Goal: Task Accomplishment & Management: Contribute content

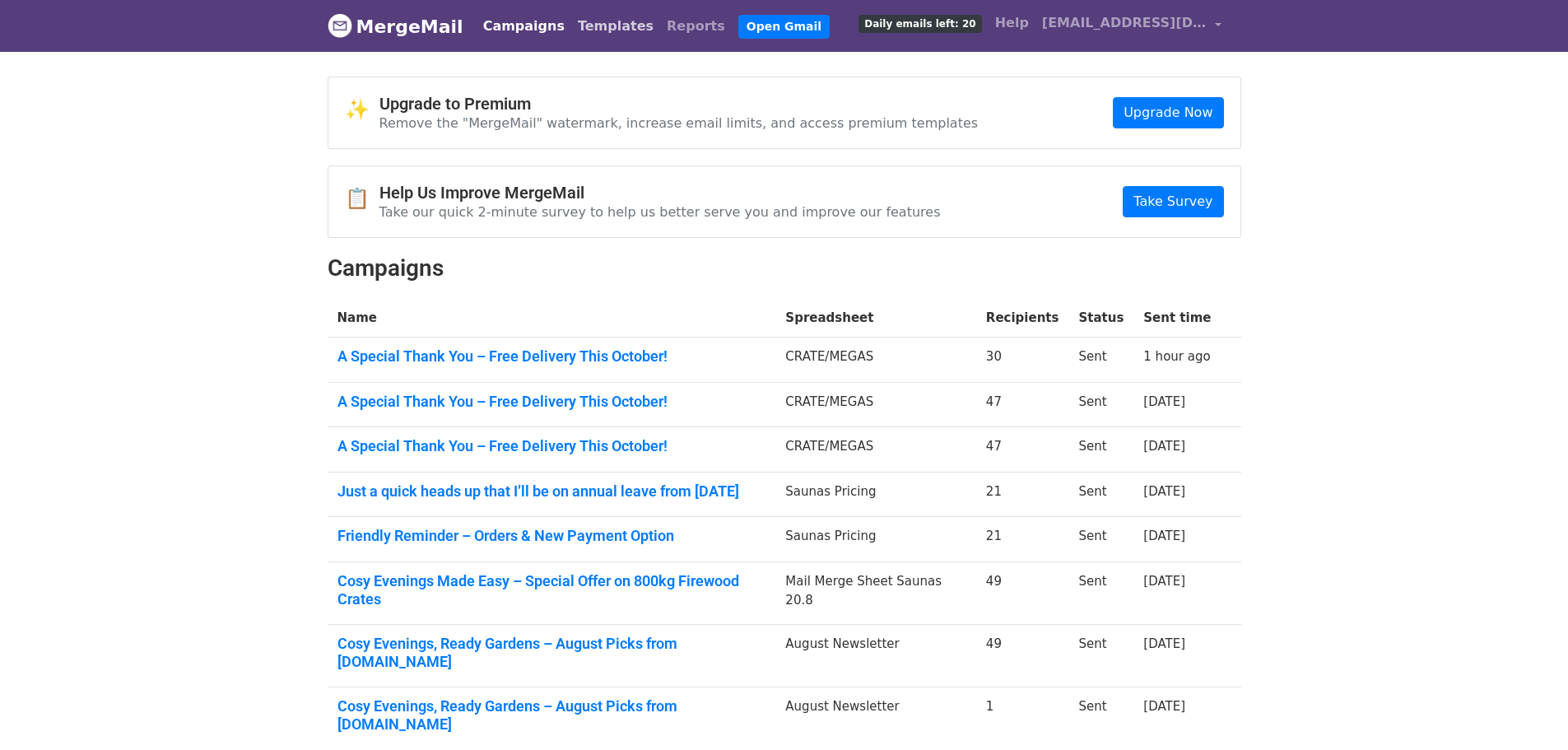
click at [574, 27] on link "Templates" at bounding box center [616, 25] width 89 height 33
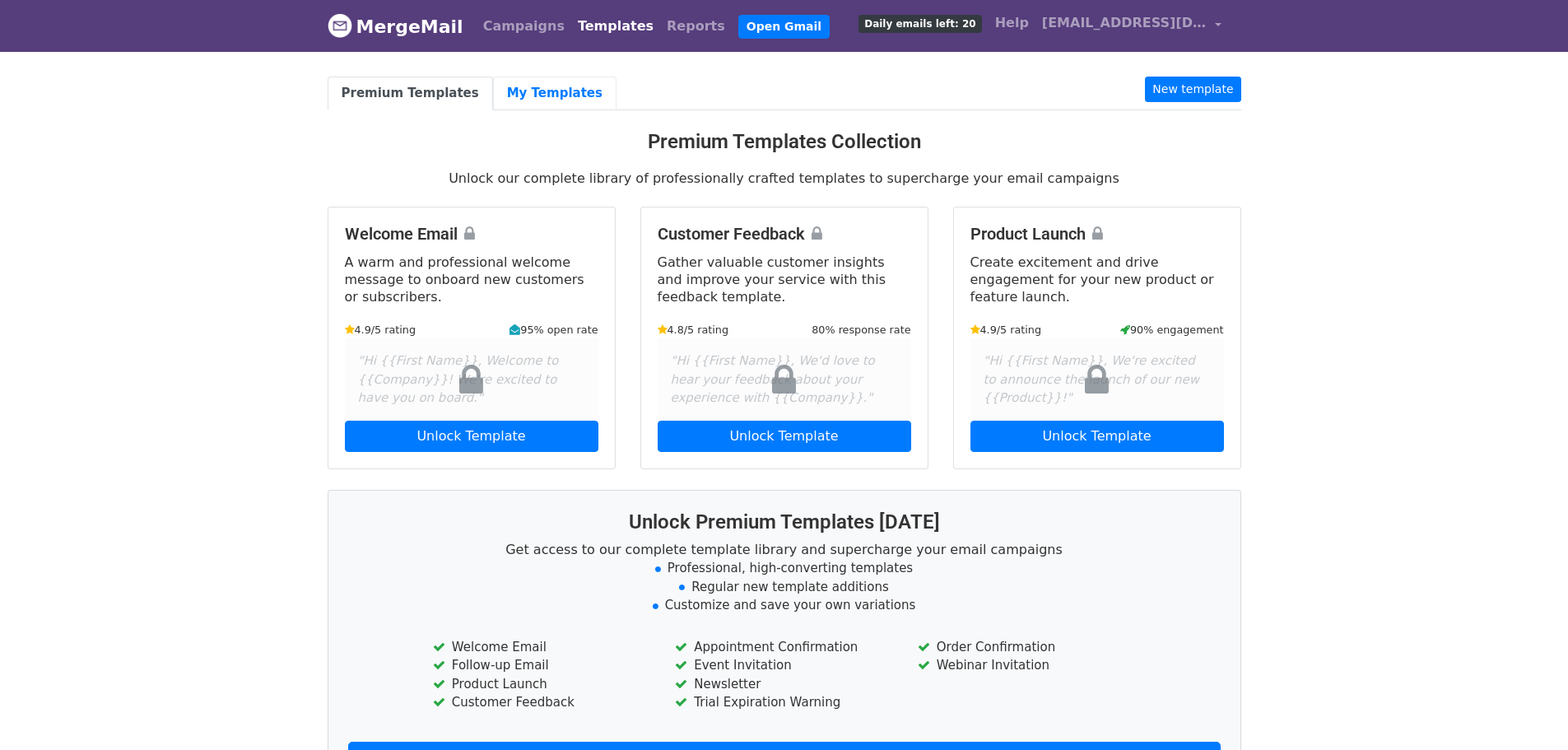
click at [504, 95] on link "My Templates" at bounding box center [555, 93] width 123 height 33
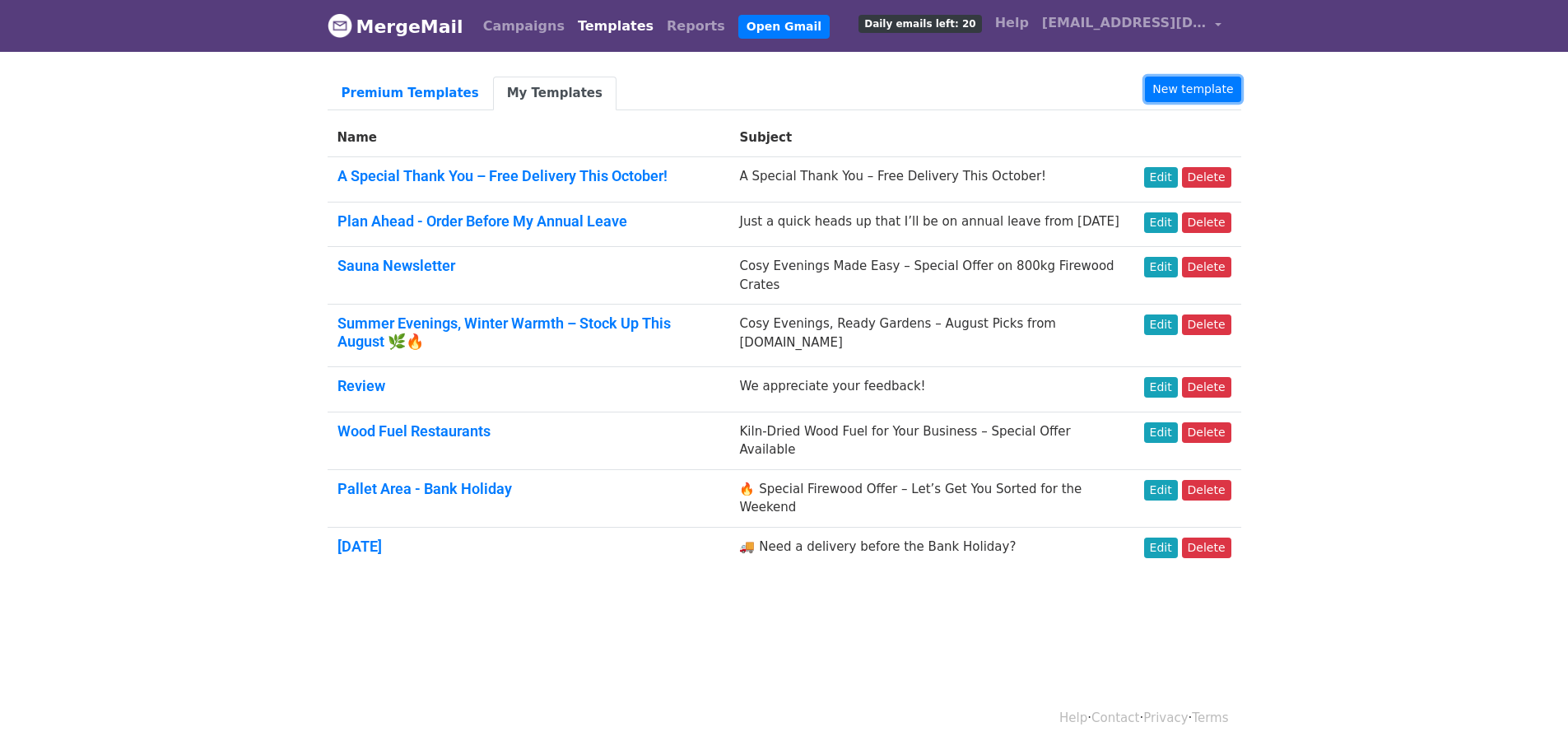
click at [1207, 94] on link "New template" at bounding box center [1192, 89] width 96 height 25
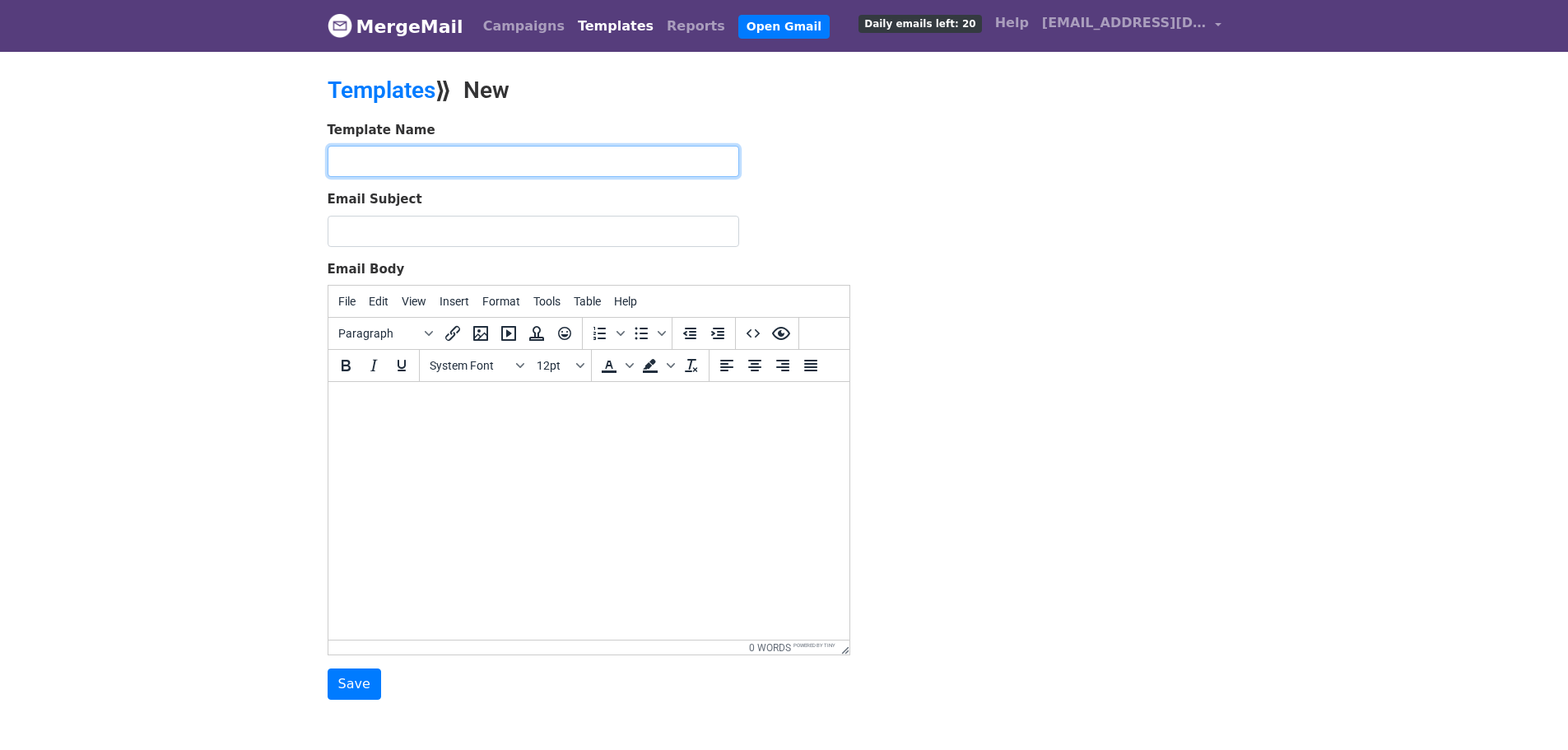
click at [463, 169] on input "text" at bounding box center [534, 162] width 412 height 32
paste input "Extended Intro Offer + Free Sample"
type input "Extended Intro Offer + Free Sample"
click at [476, 257] on form "Template Name Extended Intro Offer + Free Sample Email Subject Email Body File …" at bounding box center [589, 411] width 522 height 579
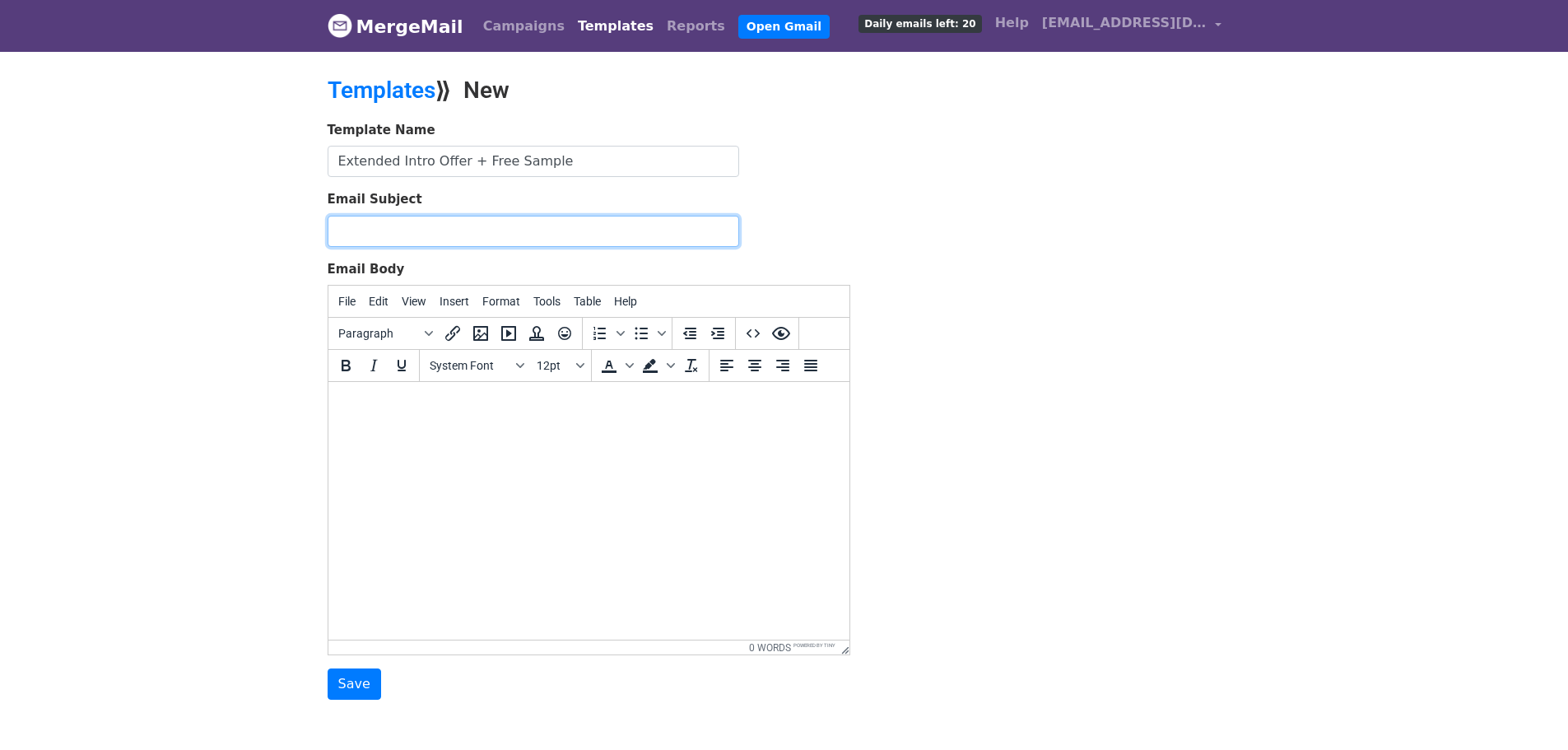
click at [483, 239] on input "Email Subject" at bounding box center [534, 231] width 412 height 32
paste input "Extended Intro Offer + Free Sample"
click at [489, 229] on input "Extended Intro Offer + Free SampleExtended Intro Offer + Free Sample" at bounding box center [534, 231] width 412 height 32
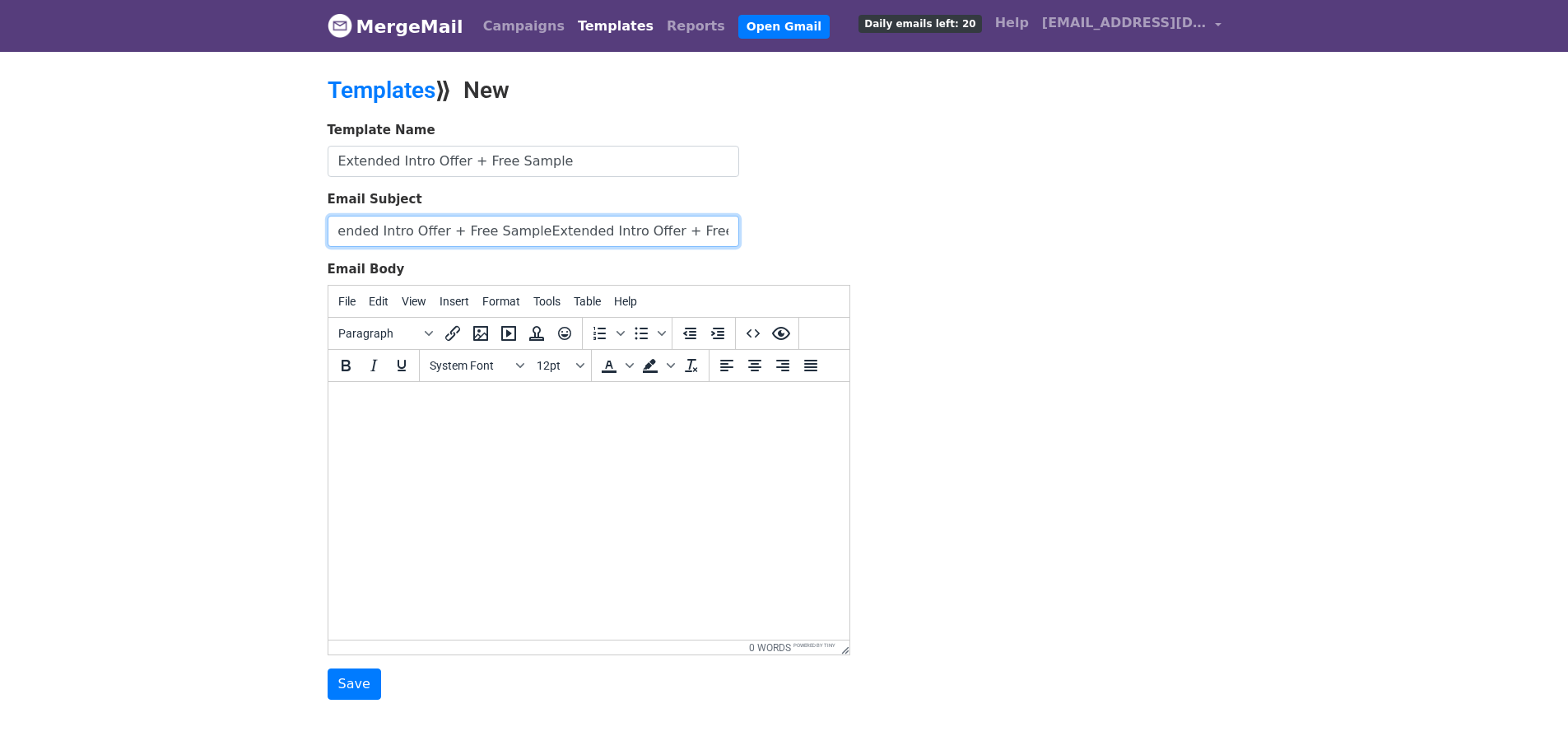
click at [531, 226] on input "Extended Intro Offer + Free SampleExtended Intro Offer + Free Sample" at bounding box center [534, 231] width 412 height 32
click at [531, 223] on input "Extended Intro Offer + Free SampleExtended Intro Offer + Free Sample" at bounding box center [534, 231] width 412 height 32
click at [531, 218] on input "Extended Intro Offer + Free SampleExtended Intro Offer + Free Sample" at bounding box center [534, 231] width 412 height 32
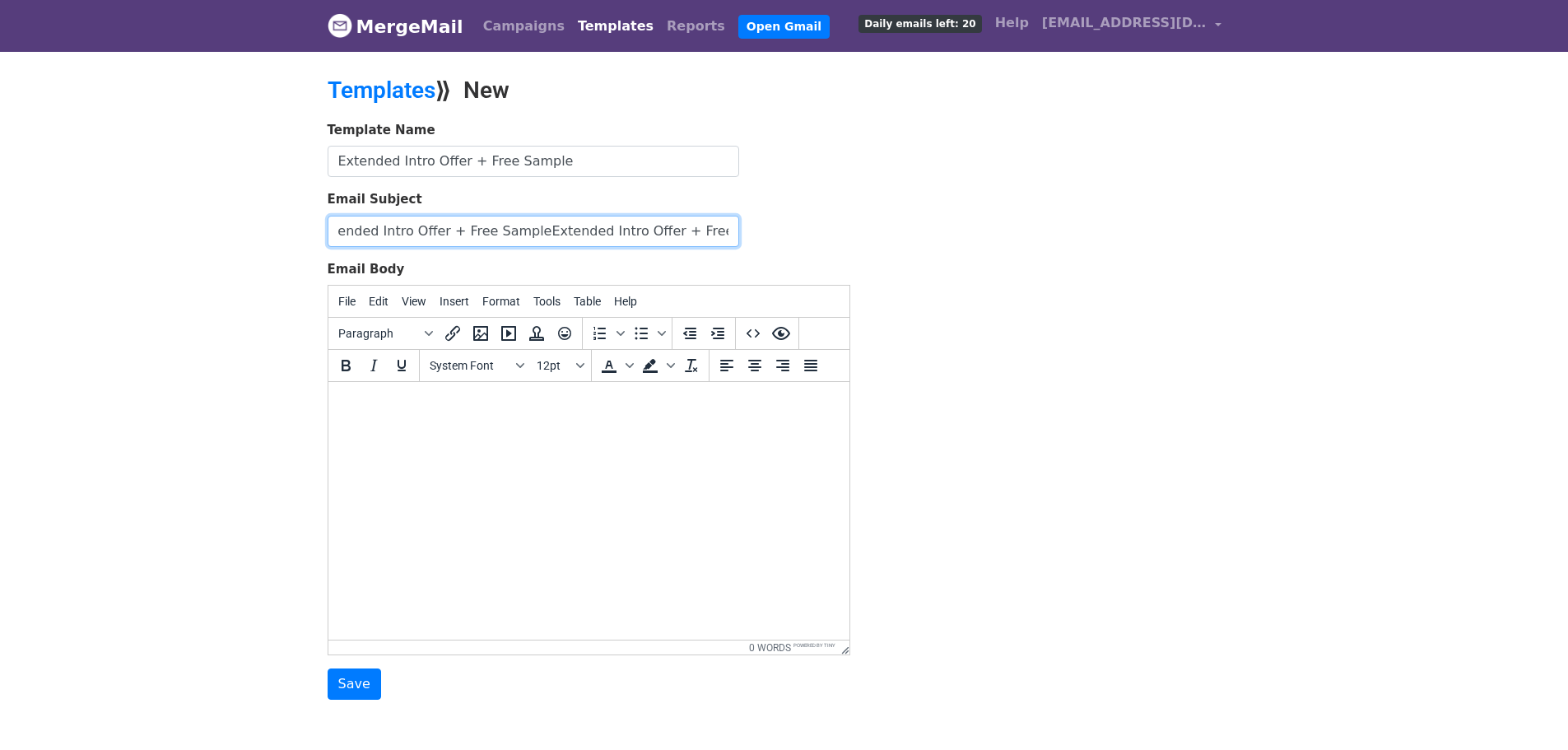
paste input "text"
type input "Extended Intro Offer + Free Sample 🔥"
click at [676, 397] on body at bounding box center [588, 404] width 495 height 18
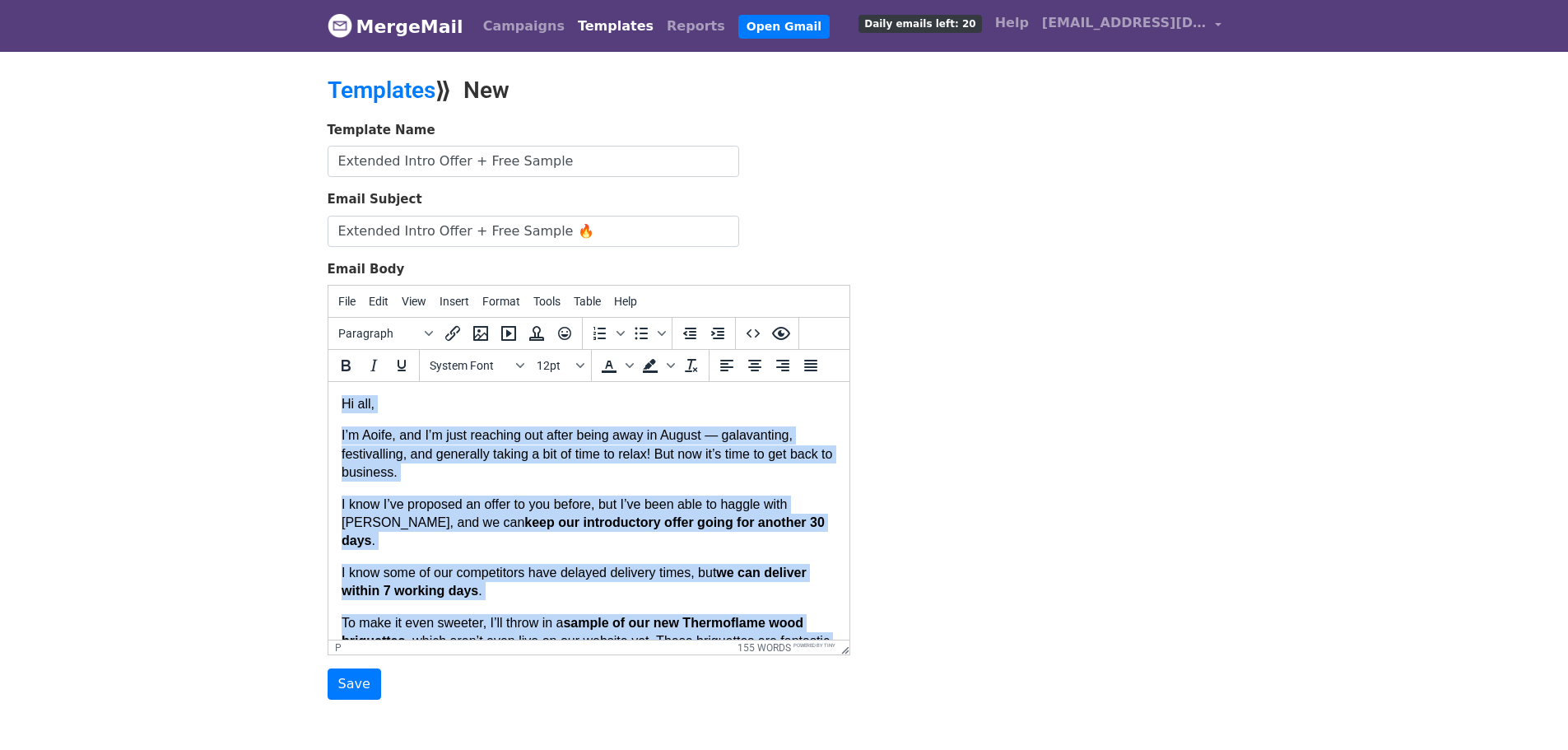
drag, startPoint x: 416, startPoint y: 579, endPoint x: 344, endPoint y: 397, distance: 195.7
click at [344, 397] on body "Hi all, I’m Aoife, and I’m just reaching out after being away in August — galav…" at bounding box center [588, 609] width 495 height 429
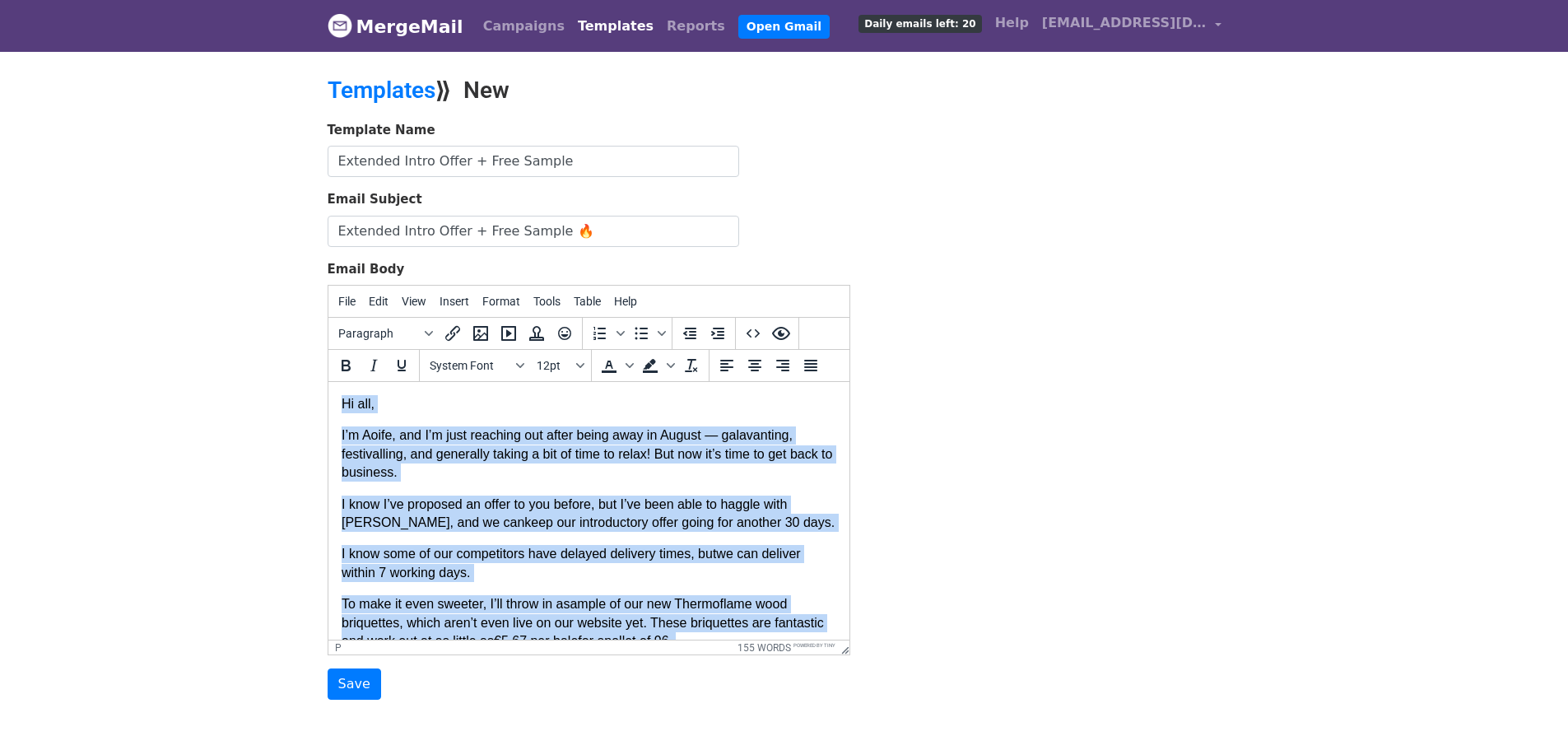
click at [676, 508] on p "I know I’ve proposed an offer to you before, but I’ve been able to haggle with …" at bounding box center [588, 514] width 495 height 37
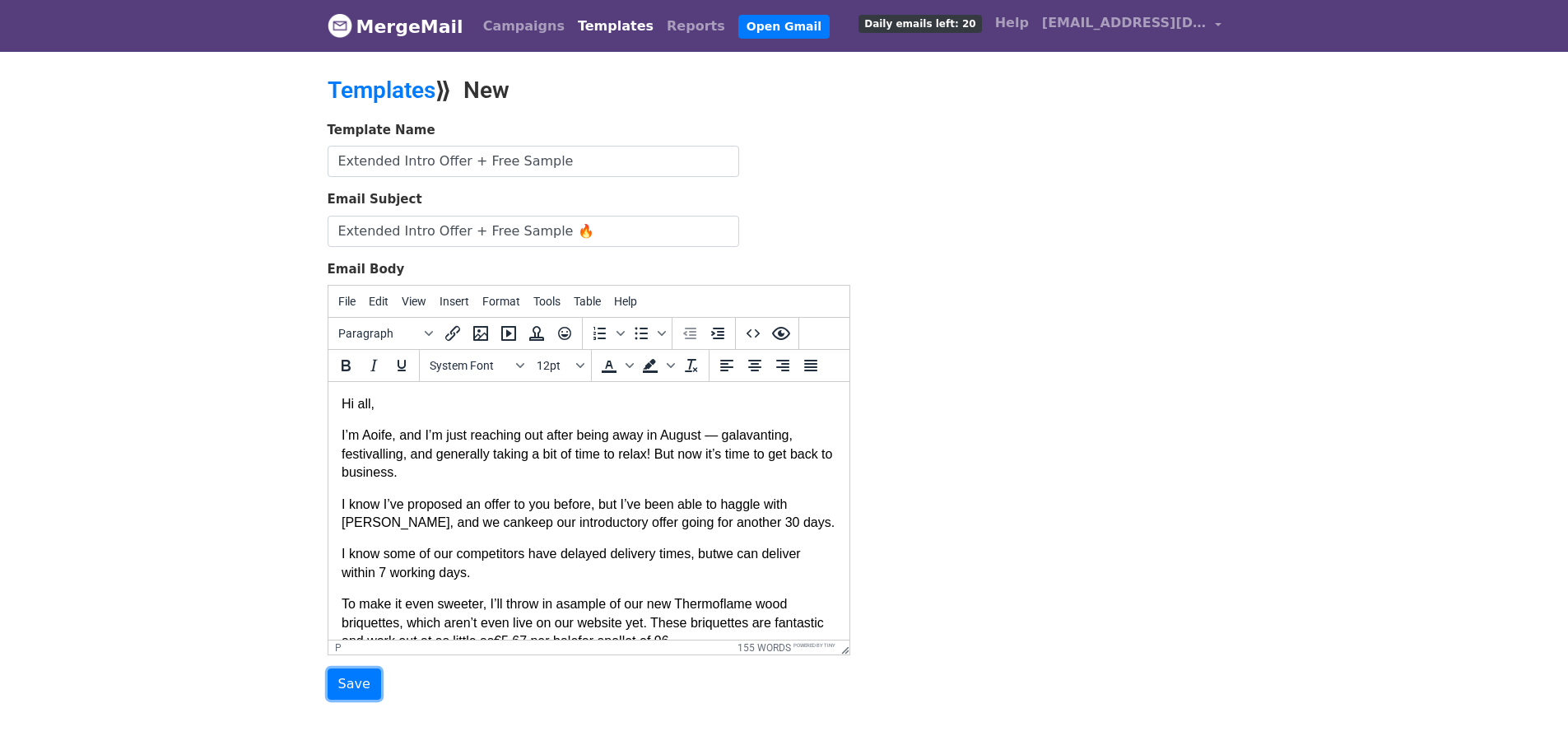
click at [339, 670] on input "Save" at bounding box center [354, 684] width 54 height 32
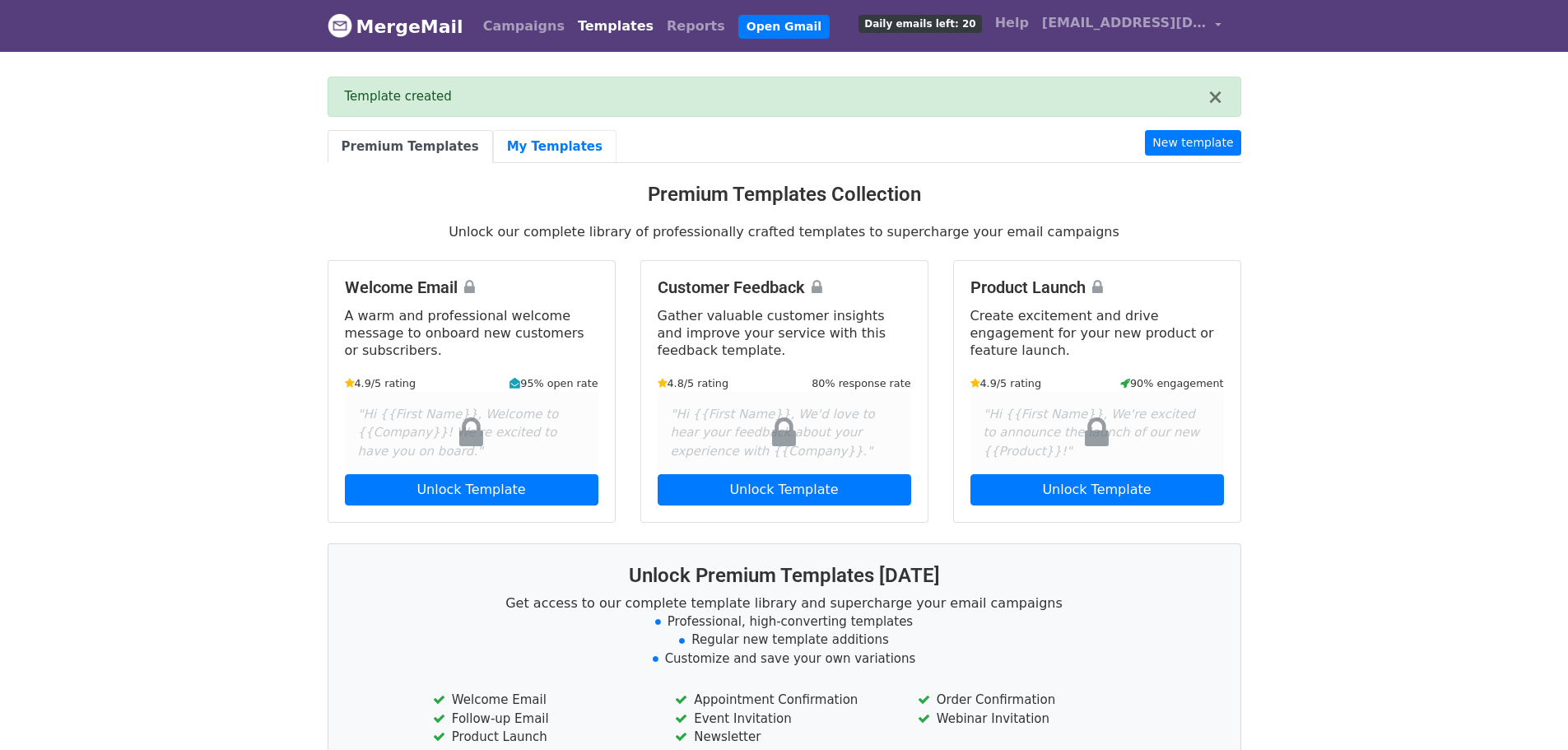
click at [529, 143] on link "My Templates" at bounding box center [555, 147] width 123 height 33
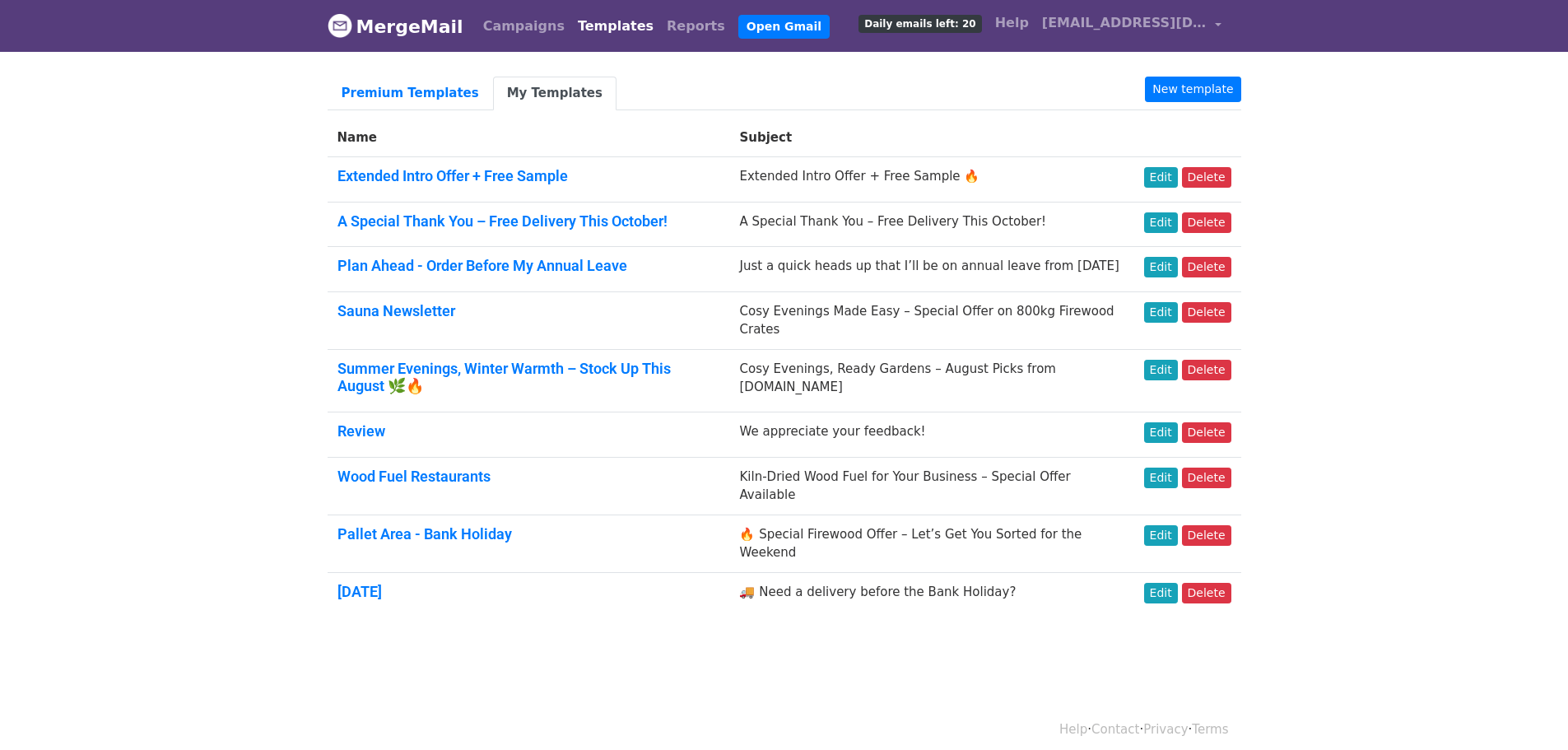
click at [880, 485] on td "Kiln-Dried Wood Fuel for Your Business – Special Offer Available" at bounding box center [931, 486] width 405 height 58
click at [448, 487] on td "Wood Fuel Restaurants" at bounding box center [529, 486] width 403 height 58
click at [449, 482] on link "Wood Fuel Restaurants" at bounding box center [414, 477] width 153 height 18
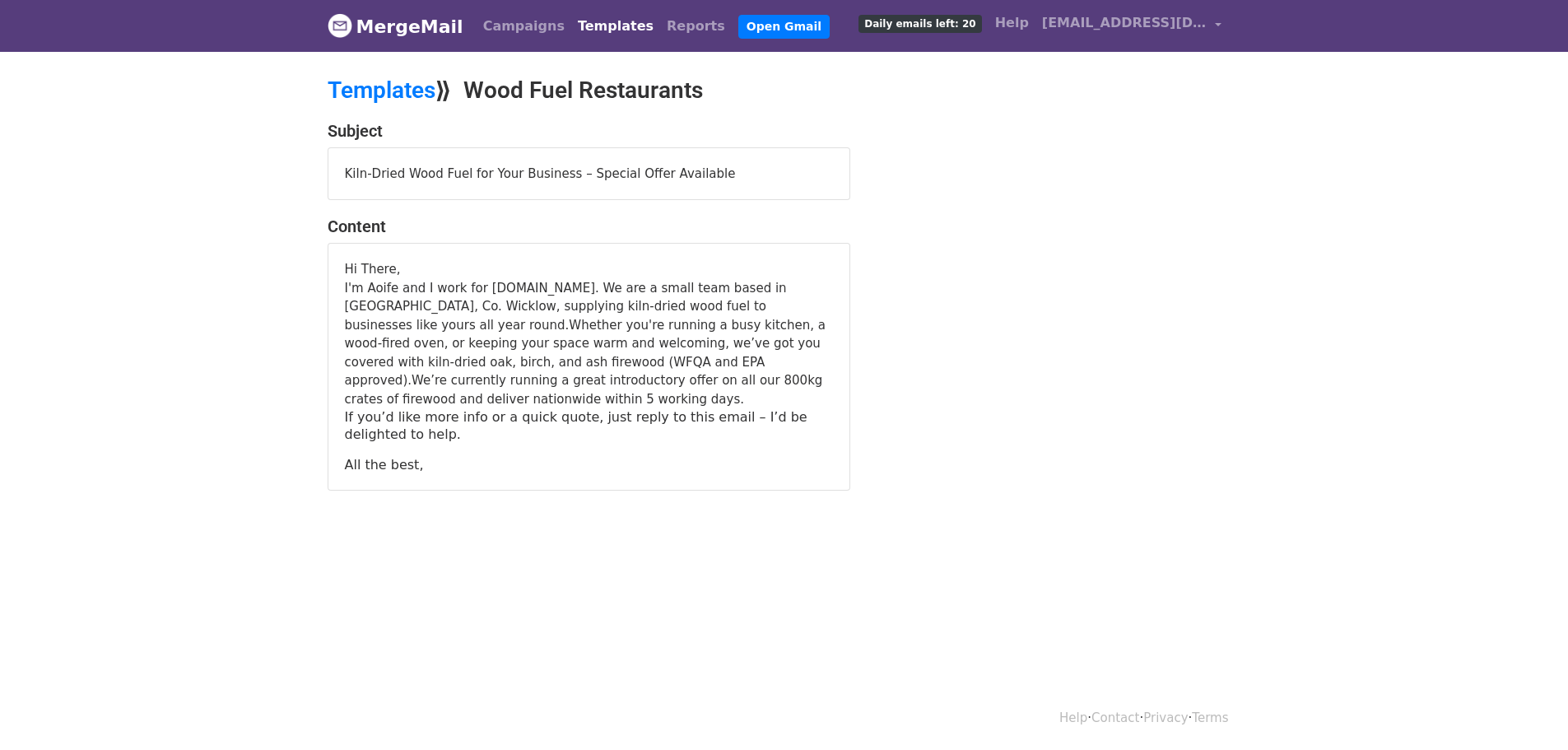
click at [419, 77] on link "Templates" at bounding box center [382, 90] width 108 height 27
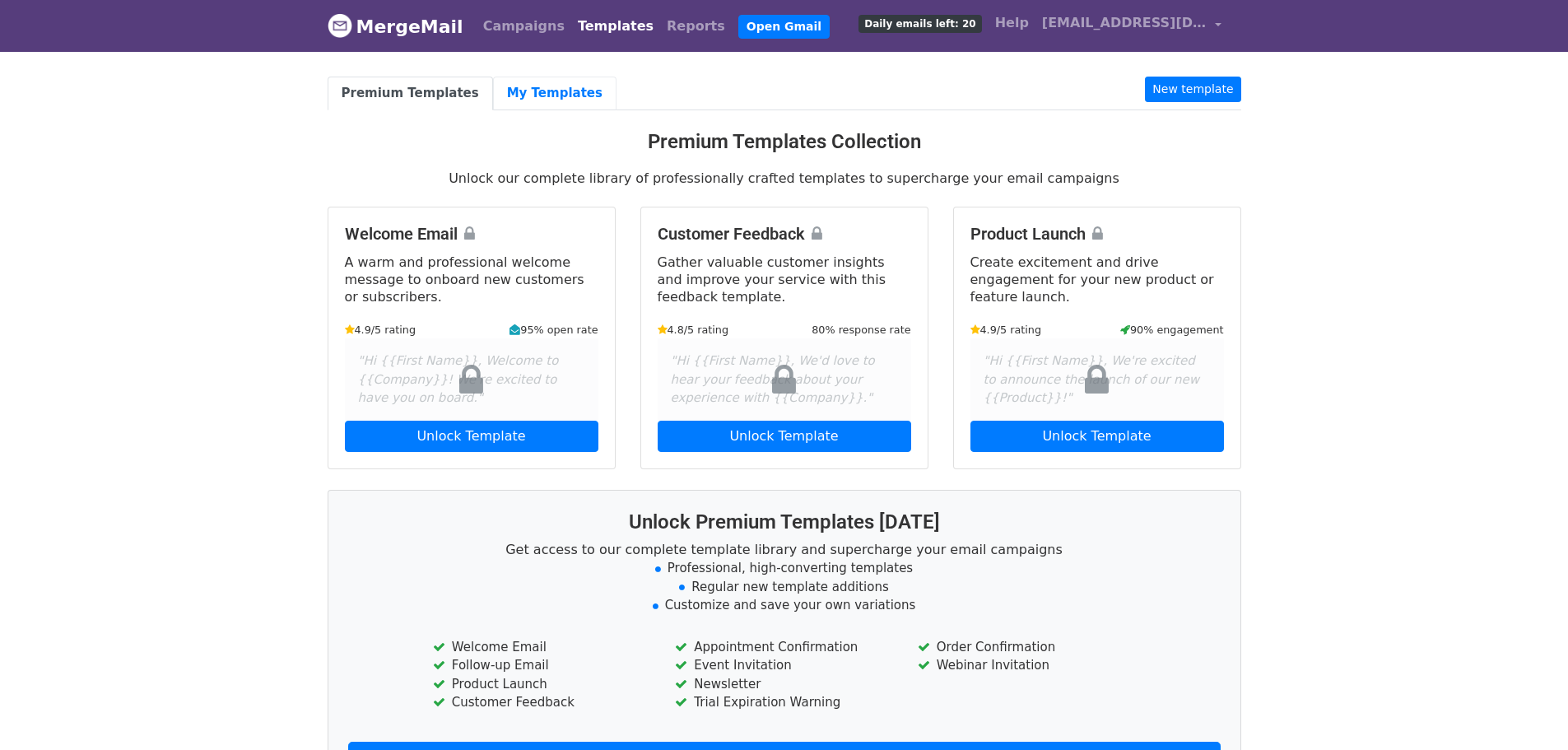
click at [563, 84] on link "My Templates" at bounding box center [555, 93] width 123 height 33
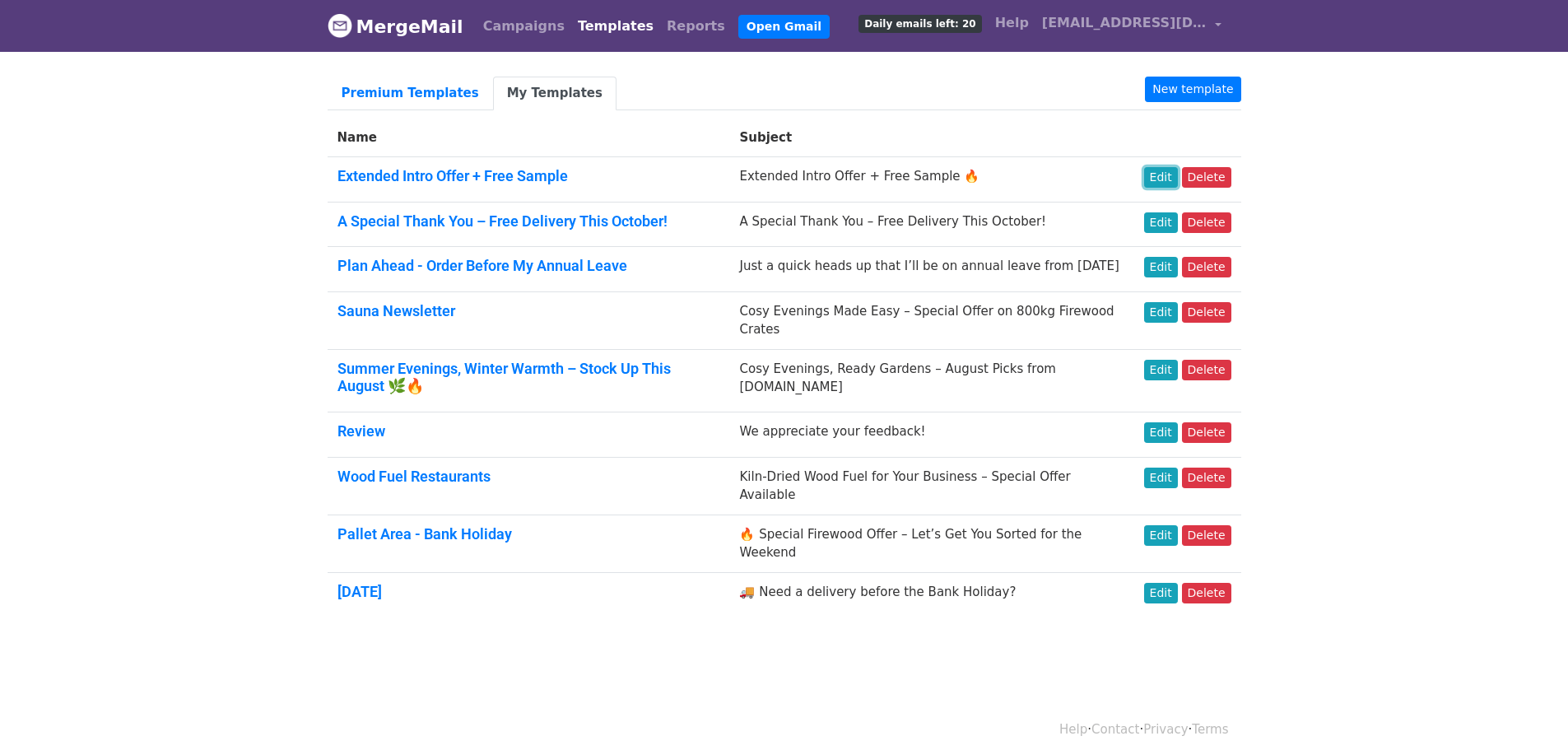
click at [1165, 185] on link "Edit" at bounding box center [1161, 177] width 33 height 20
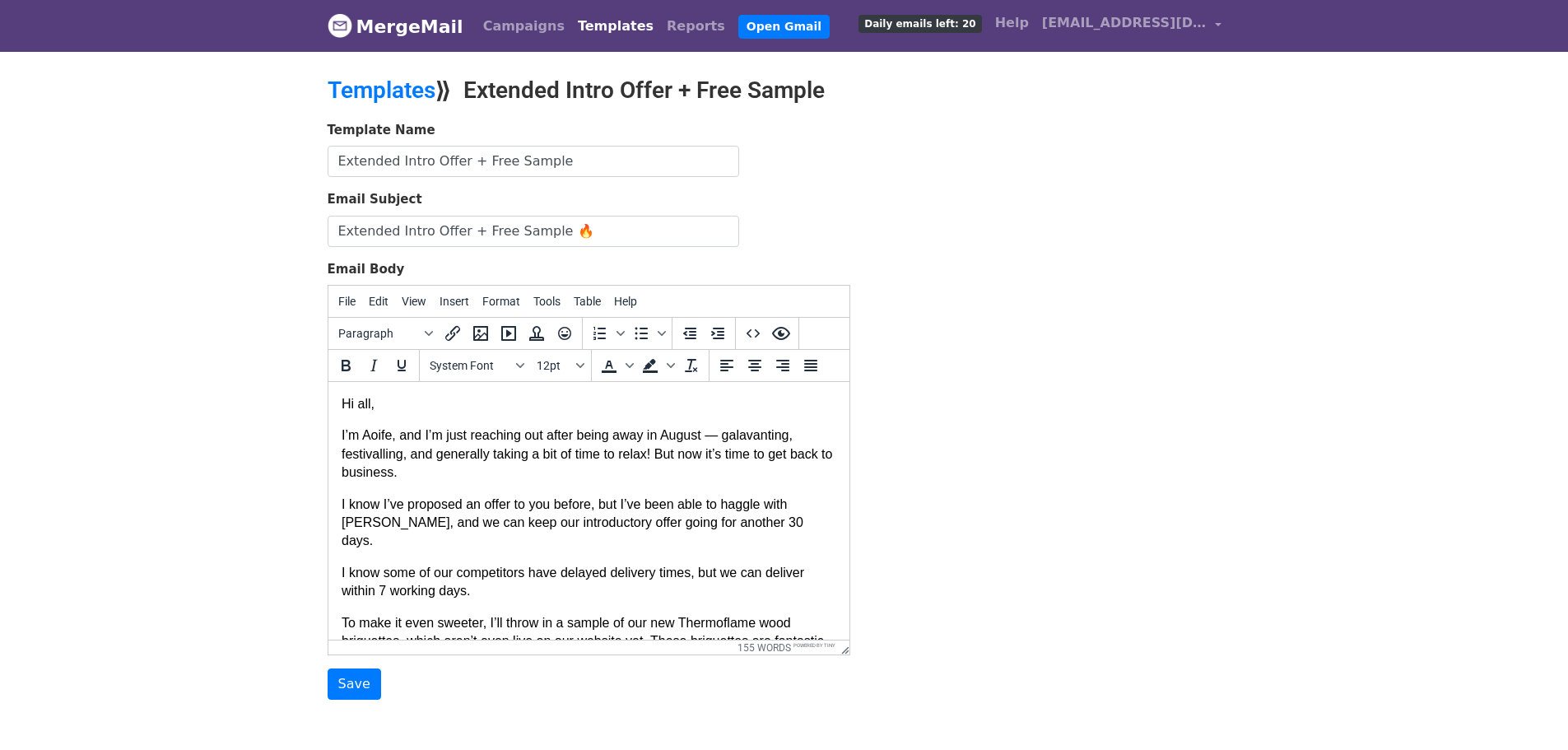
scroll to position [83, 0]
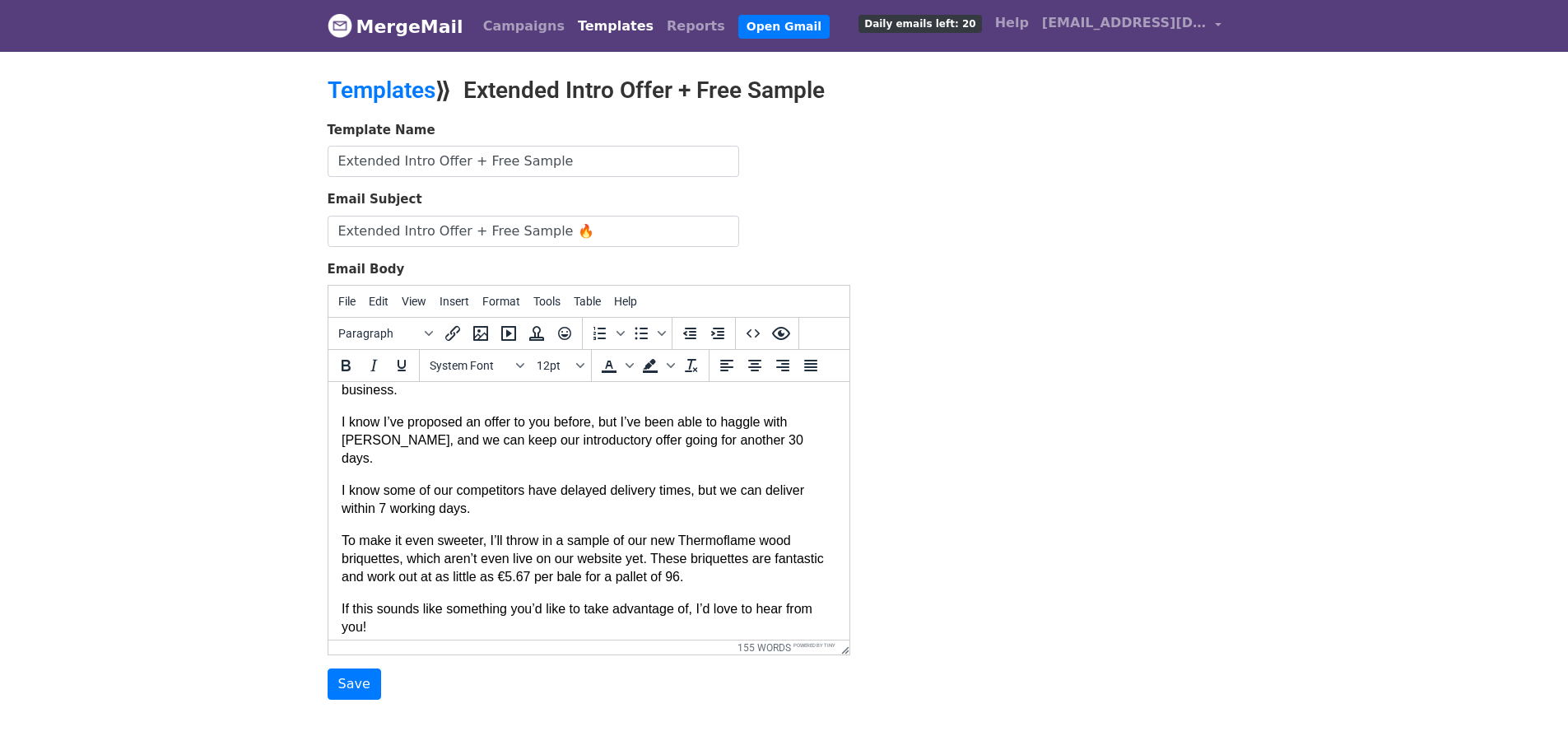
click at [535, 503] on body "Hi all, I’m [PERSON_NAME], and I’m just reaching out after being away in August…" at bounding box center [588, 528] width 495 height 429
click at [532, 494] on p "I know some of our competitors have delayed delivery times, but we can deliver …" at bounding box center [588, 500] width 495 height 37
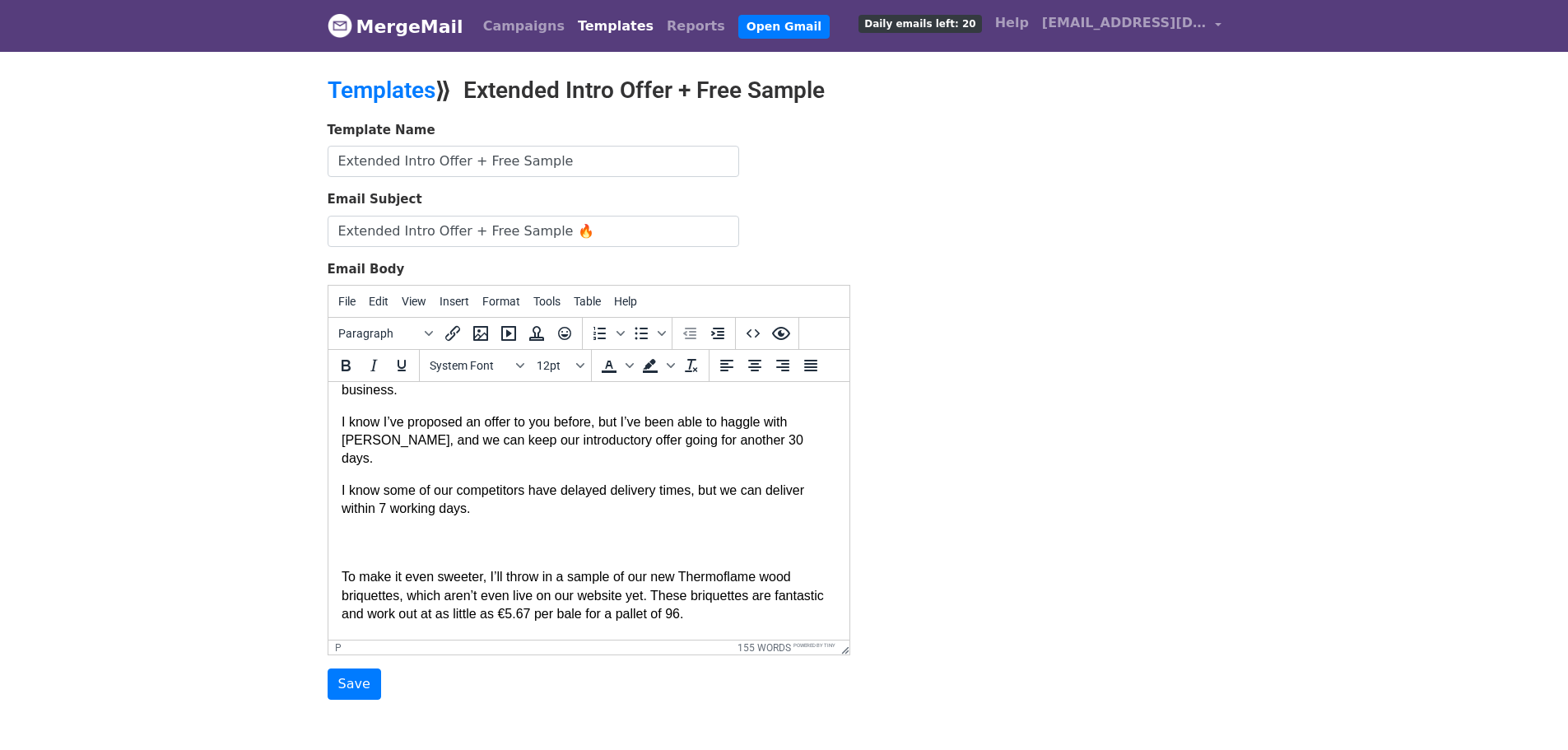
paste body
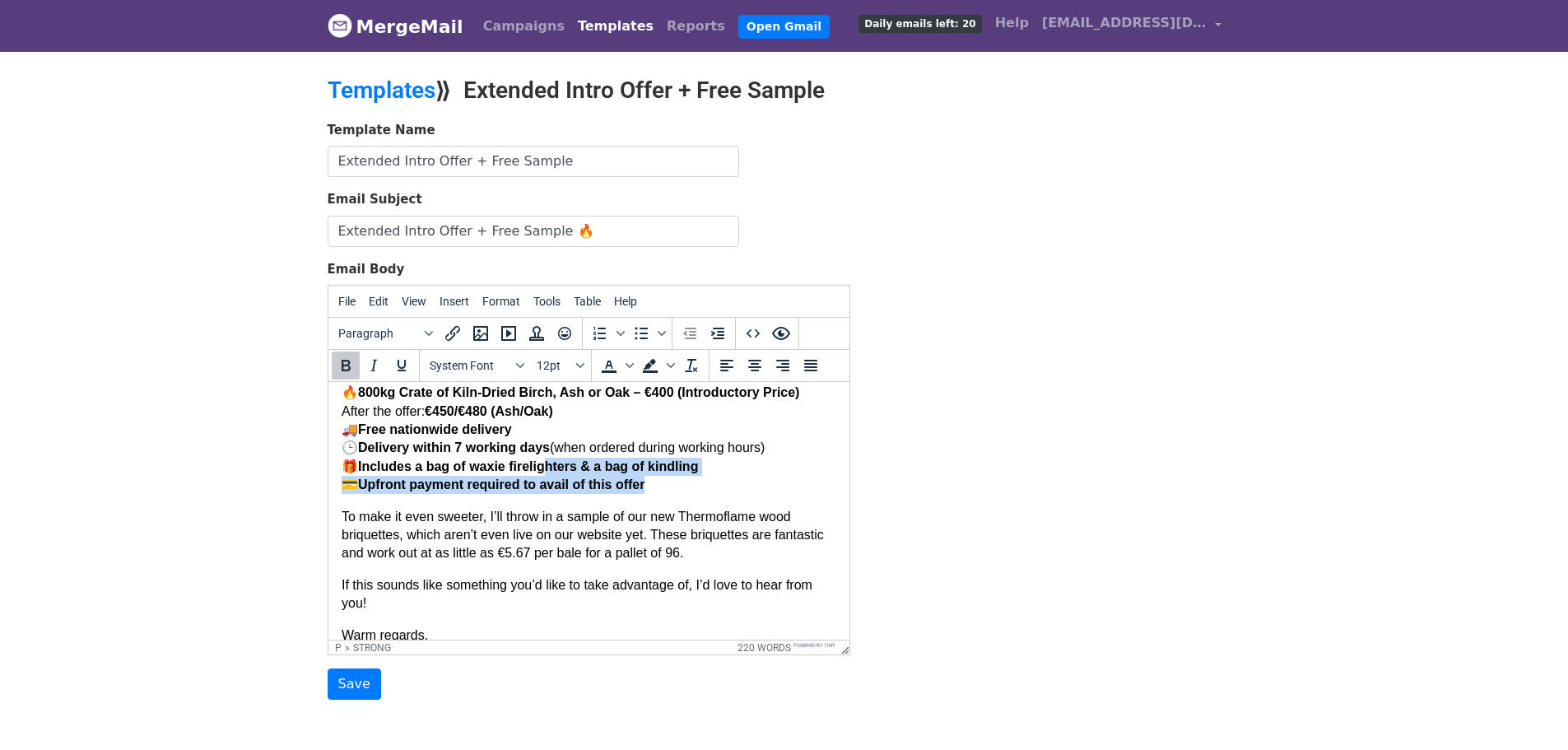
scroll to position [198, 0]
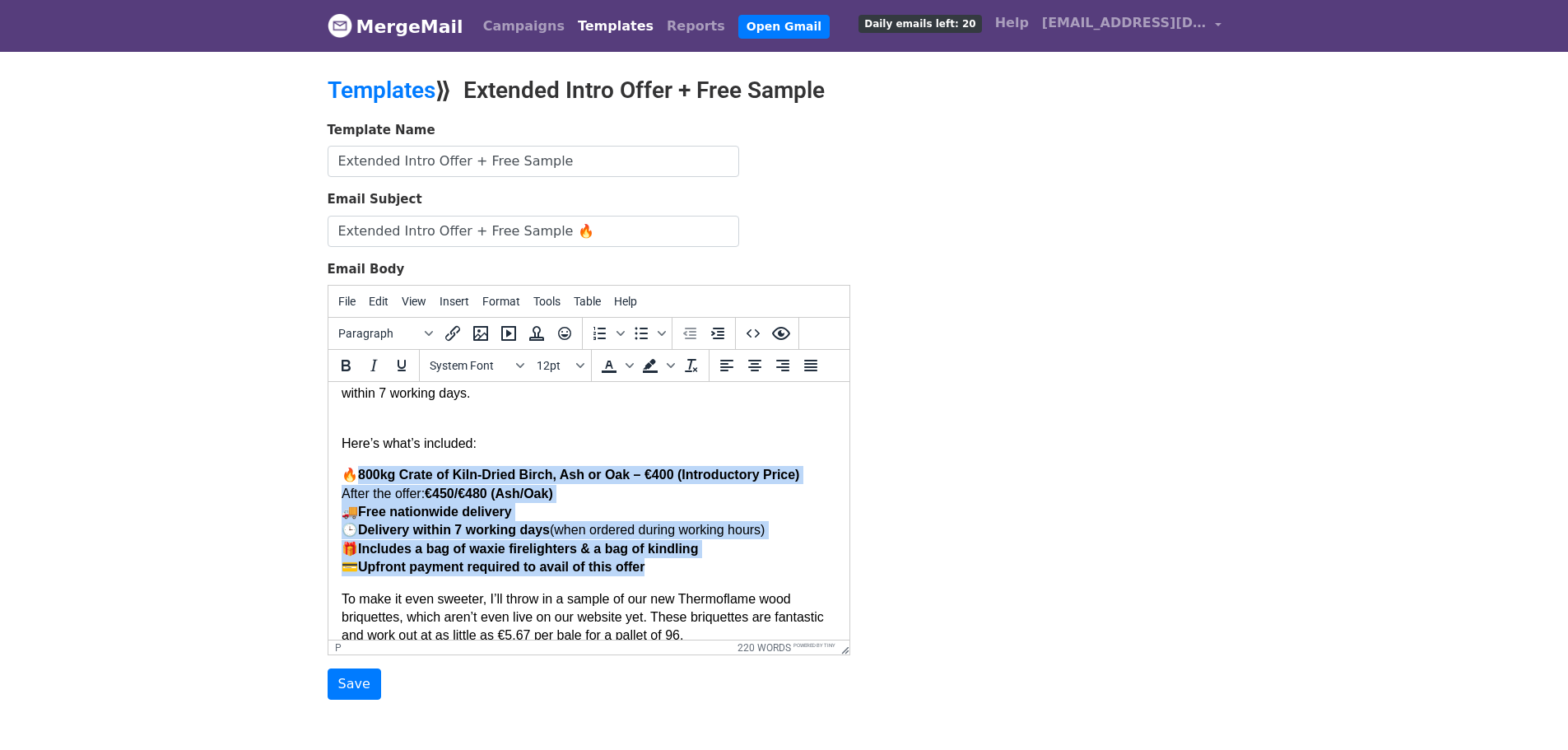
drag, startPoint x: 711, startPoint y: 469, endPoint x: 357, endPoint y: 457, distance: 354.2
click at [357, 466] on p "🔥 800kg Crate of Kiln-Dried Birch, Ash or Oak – €400 (Introductory Price) After…" at bounding box center [588, 521] width 495 height 110
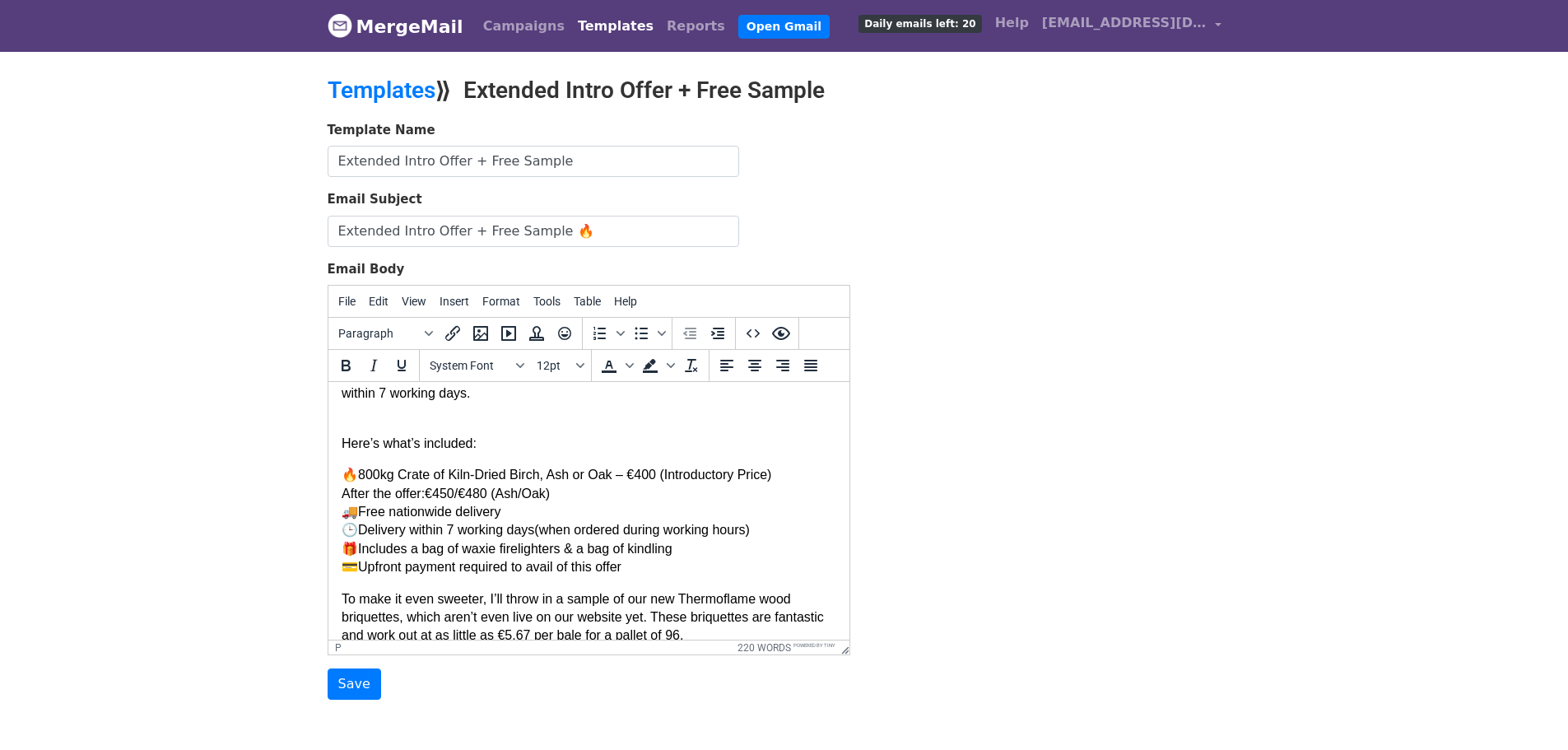
click at [557, 408] on body "Hi all, I’m Aoife, and I’m just reaching out after being away in August — galav…" at bounding box center [588, 499] width 495 height 603
click at [544, 399] on p "I know some of our competitors have delayed delivery times, but we can deliver …" at bounding box center [588, 394] width 495 height 55
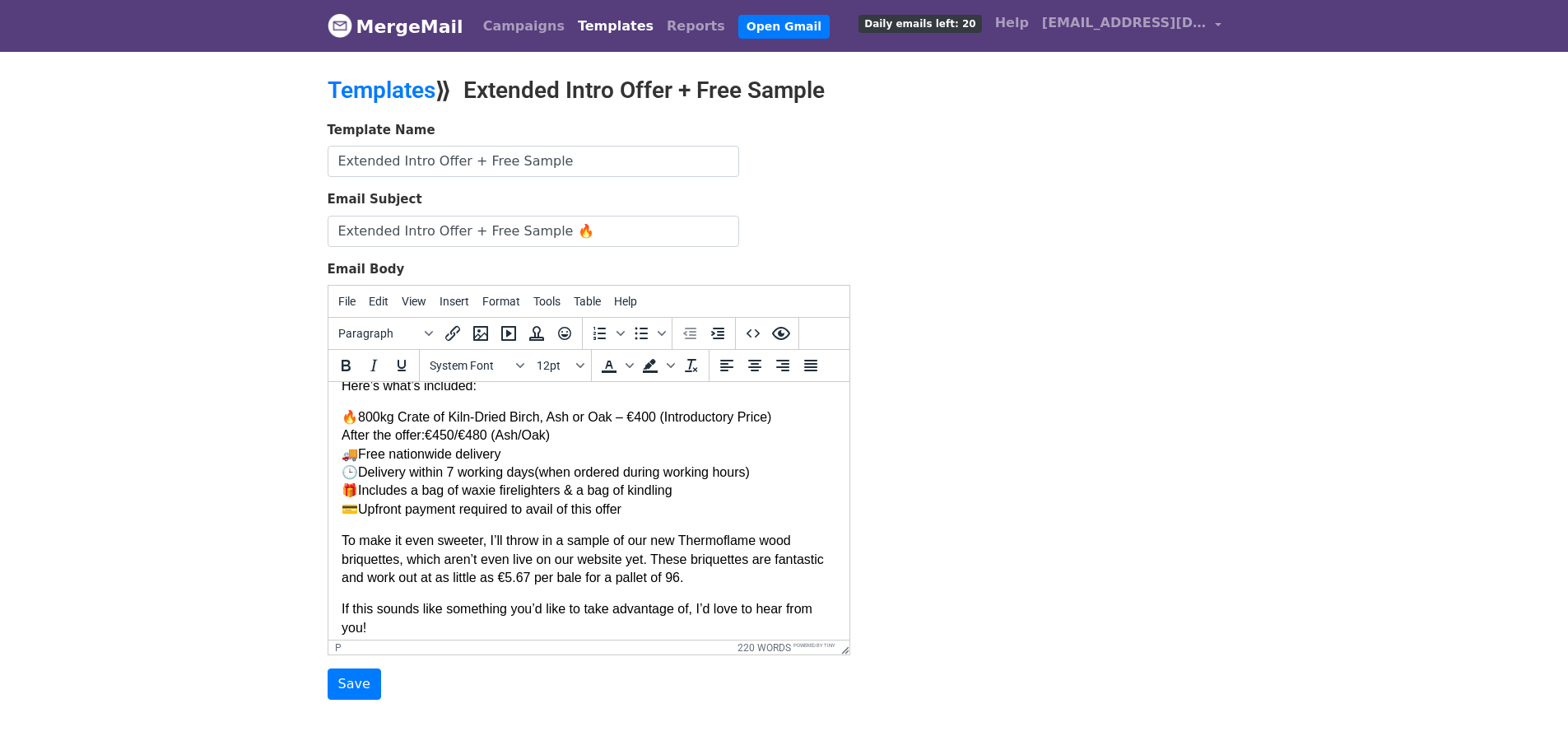
scroll to position [264, 0]
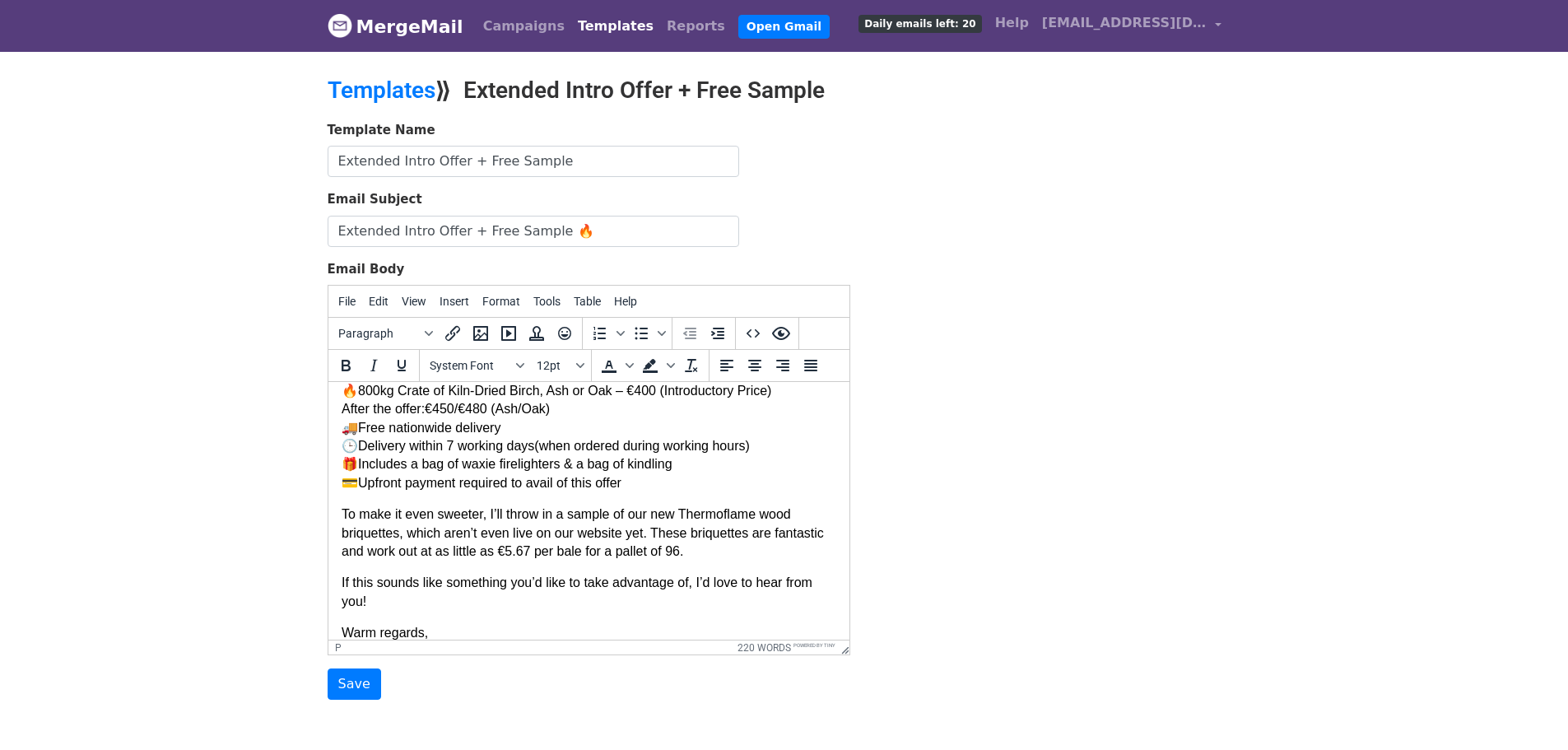
click at [448, 506] on p "To make it even sweeter, I’ll throw in a sample of our new Thermoflame wood bri…" at bounding box center [588, 533] width 495 height 55
click at [716, 521] on p "To make it even better, I’ll throw in a sample of our new Thermoflame wood briq…" at bounding box center [588, 533] width 495 height 55
click at [715, 527] on p "To make it even better, I’ll throw in a sample of our new Thermoflame wood briq…" at bounding box center [588, 533] width 495 height 55
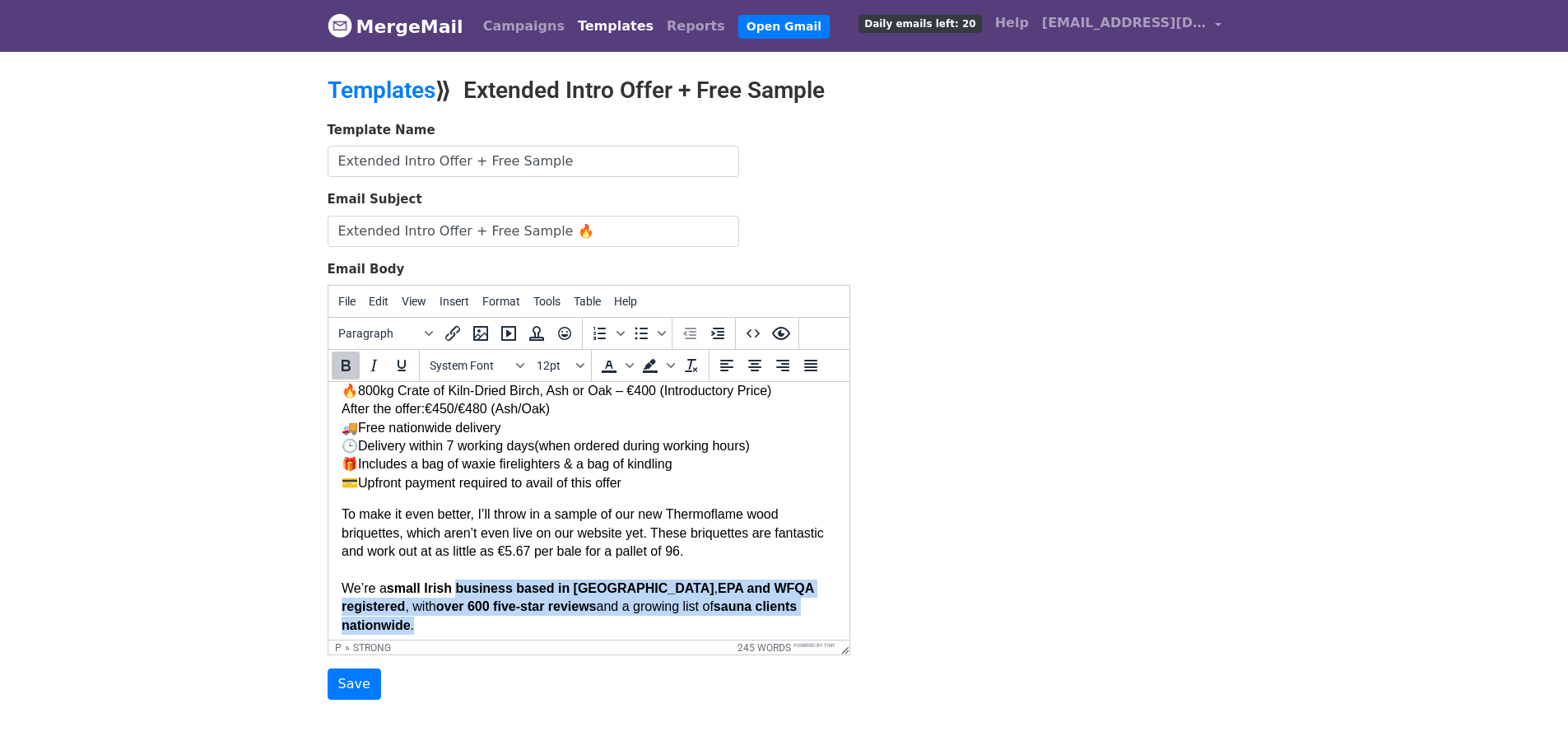
drag, startPoint x: 820, startPoint y: 592, endPoint x: 454, endPoint y: 564, distance: 367.1
click at [454, 564] on p "To make it even better, I’ll throw in a sample of our new Thermoflame wood briq…" at bounding box center [588, 570] width 495 height 129
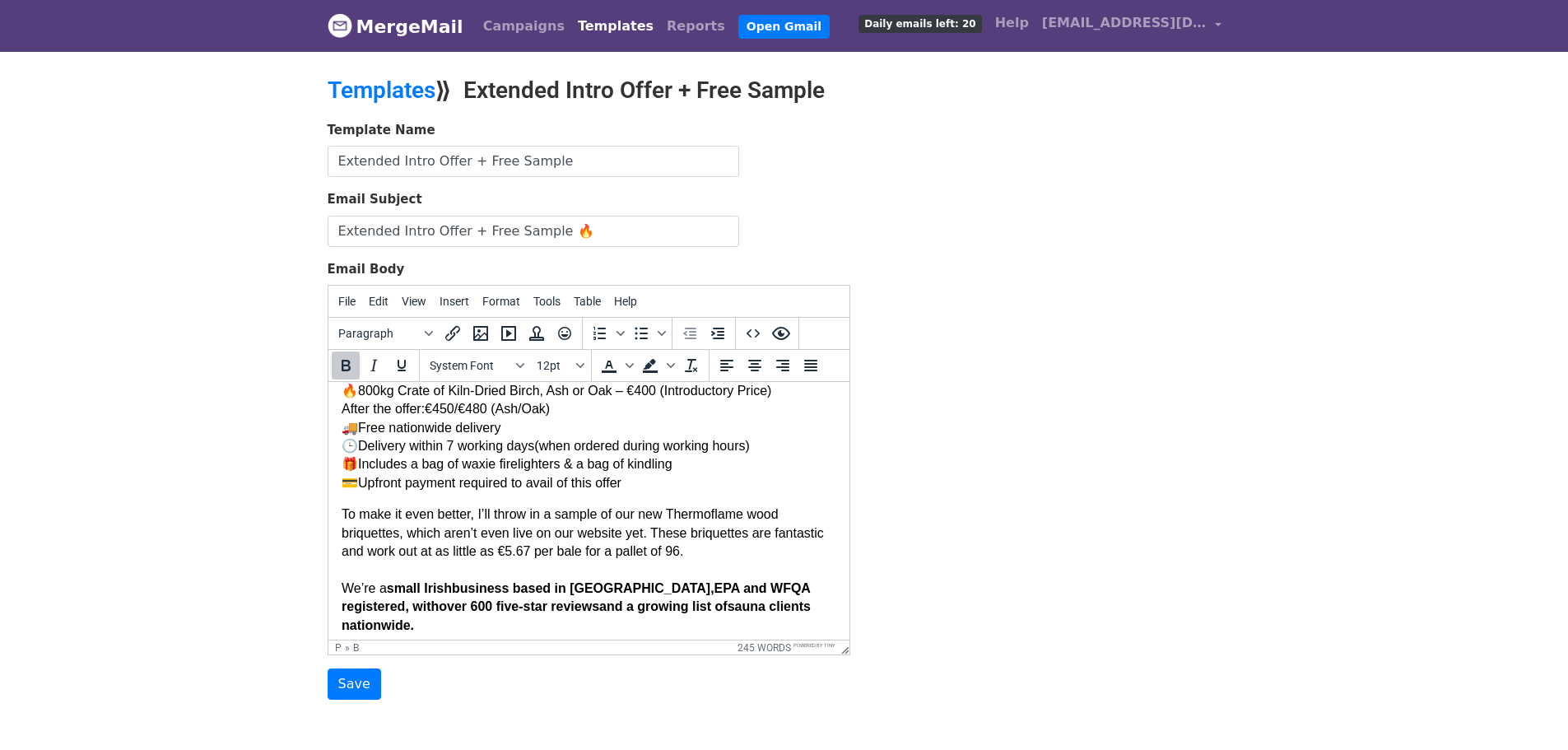
click at [393, 581] on strong "small Irish" at bounding box center [419, 588] width 65 height 14
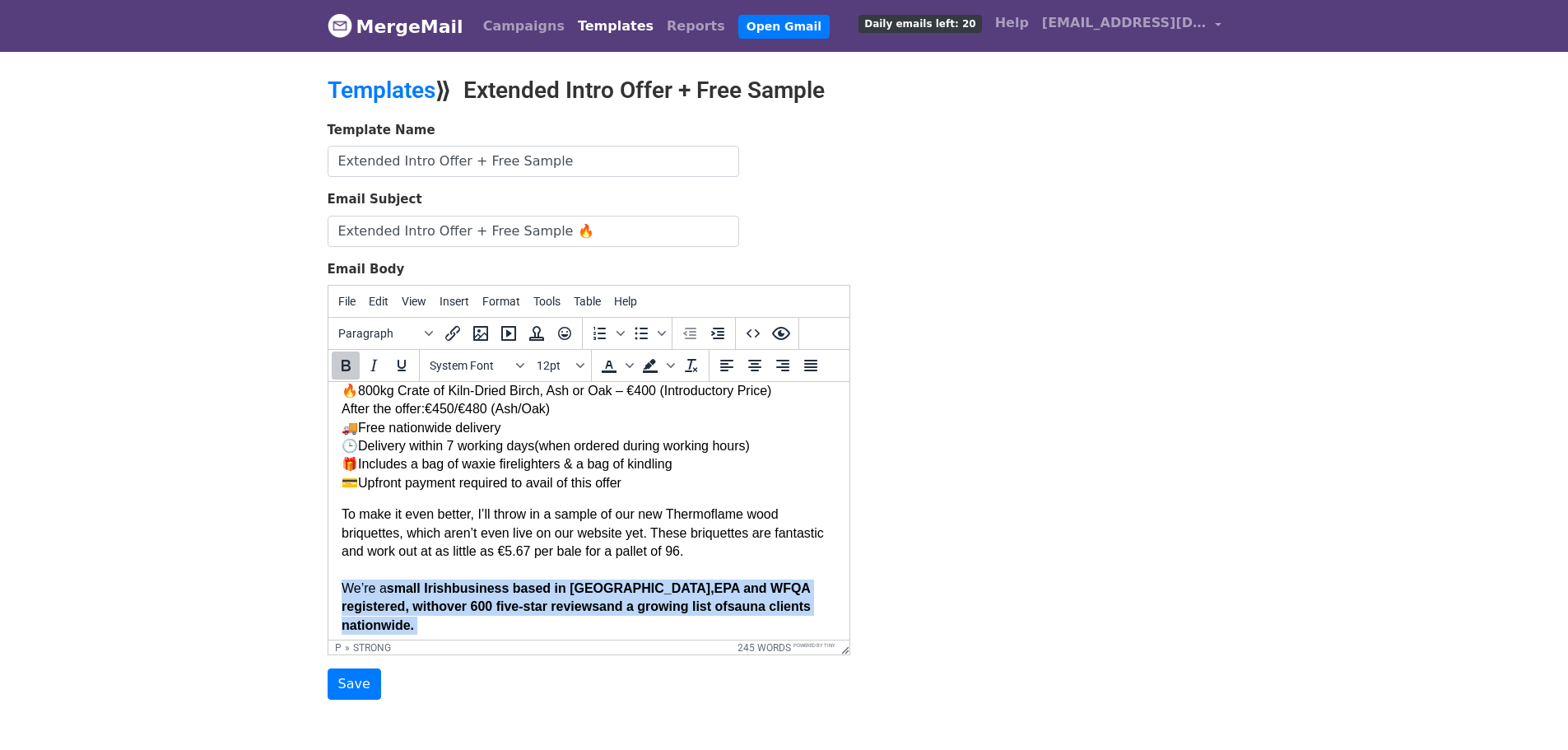
click at [393, 581] on strong "small Irish" at bounding box center [419, 588] width 65 height 14
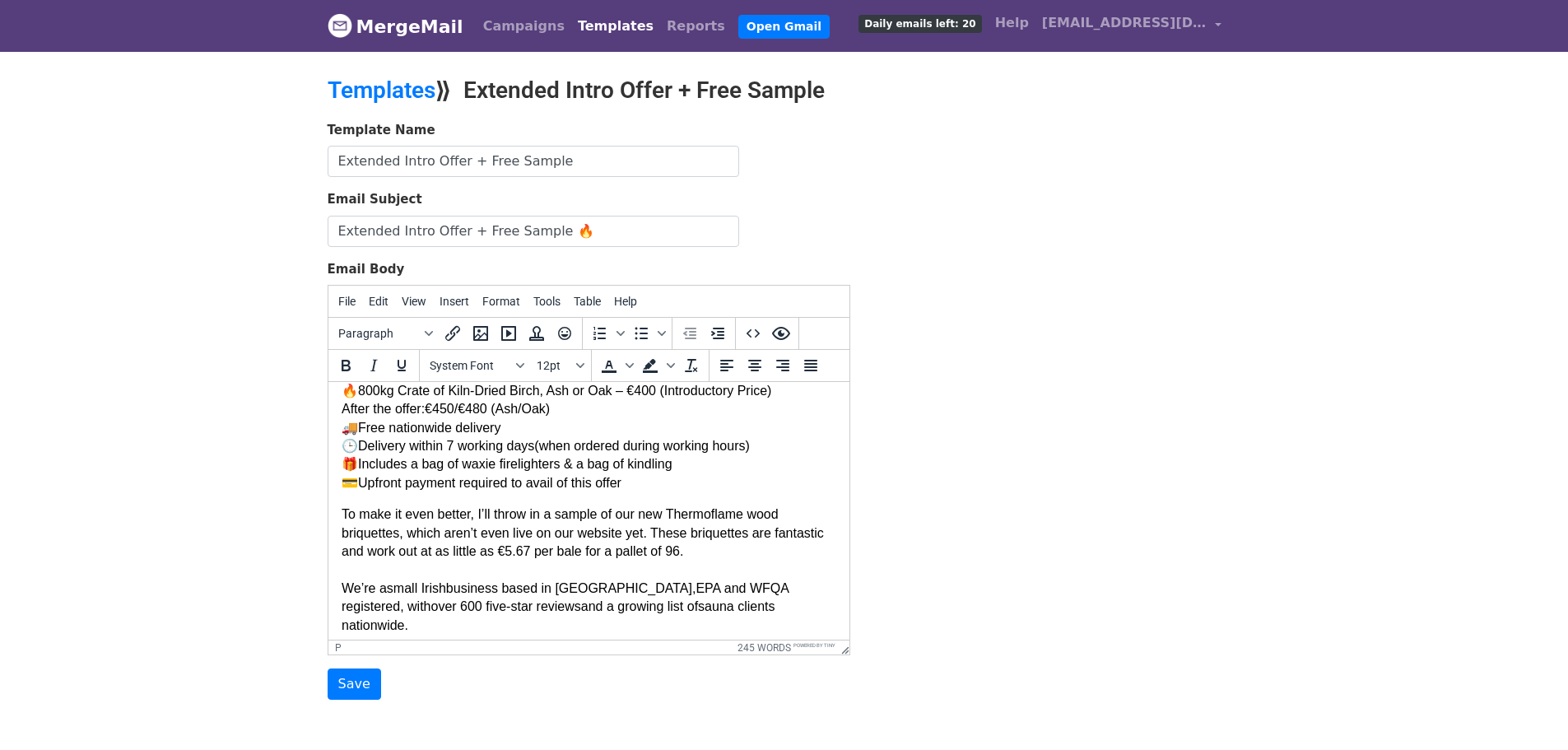
click at [421, 550] on p "To make it even better, I’ll throw in a sample of our new Thermoflame wood briq…" at bounding box center [588, 570] width 495 height 129
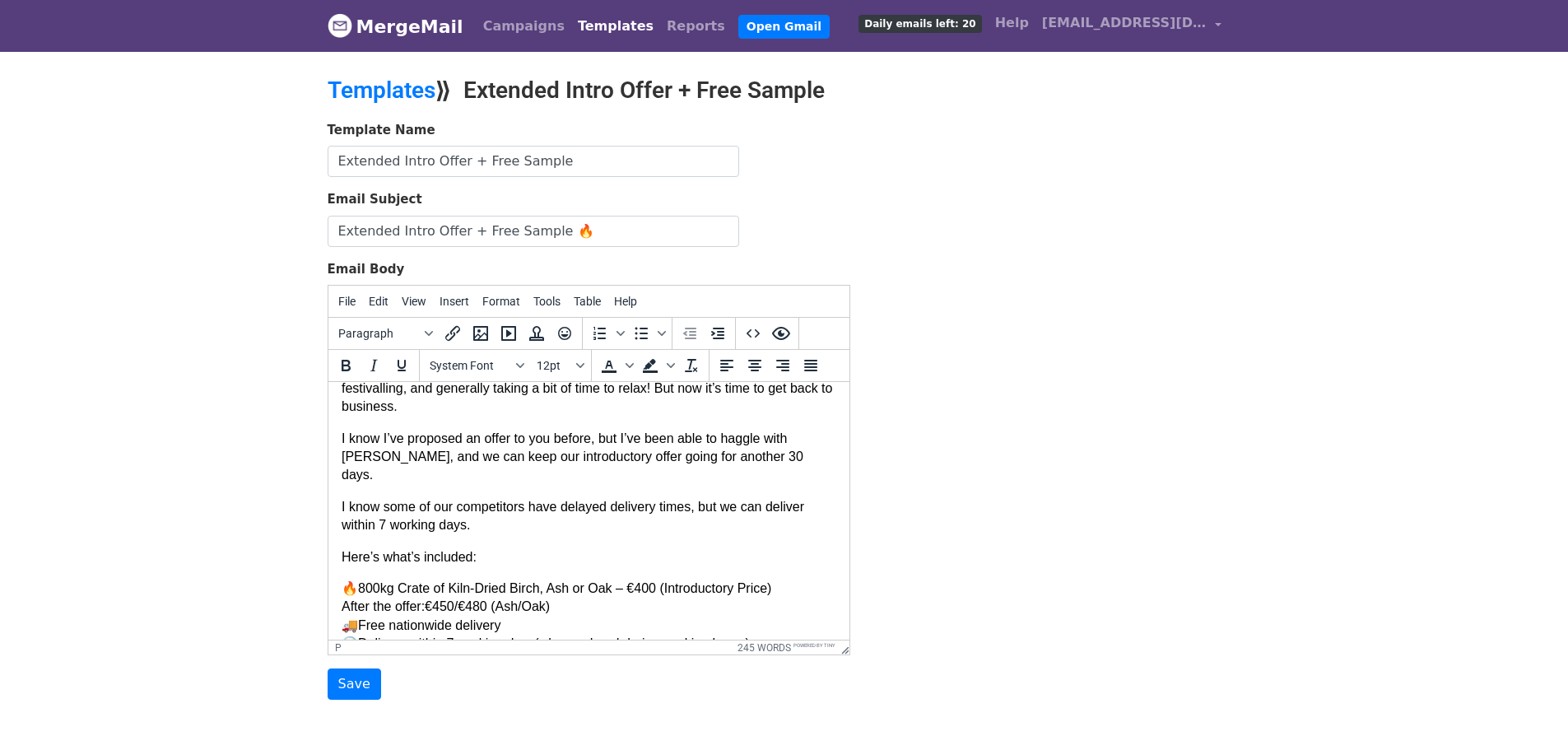
scroll to position [0, 0]
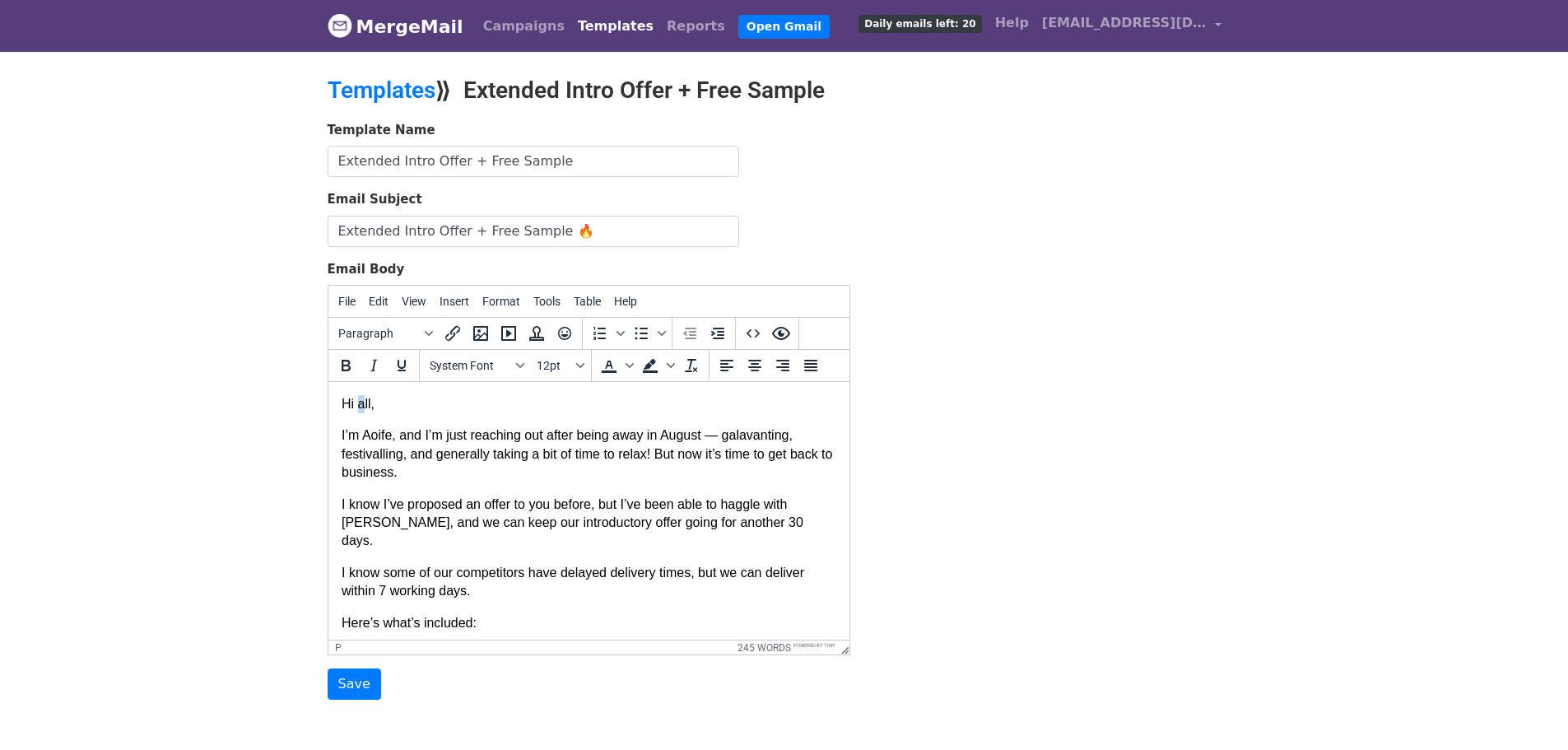
click at [361, 404] on p "Hi all," at bounding box center [588, 404] width 495 height 18
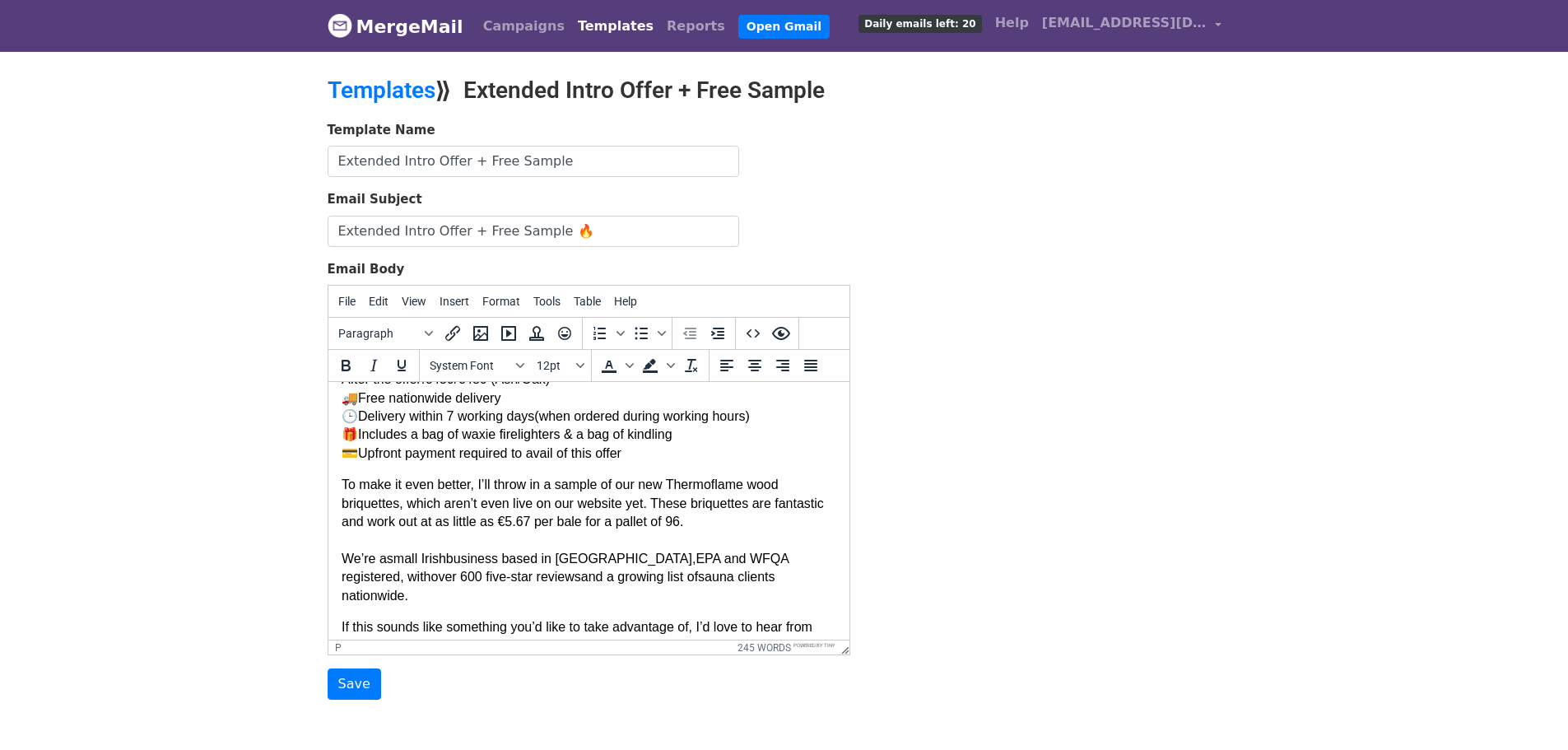
scroll to position [390, 0]
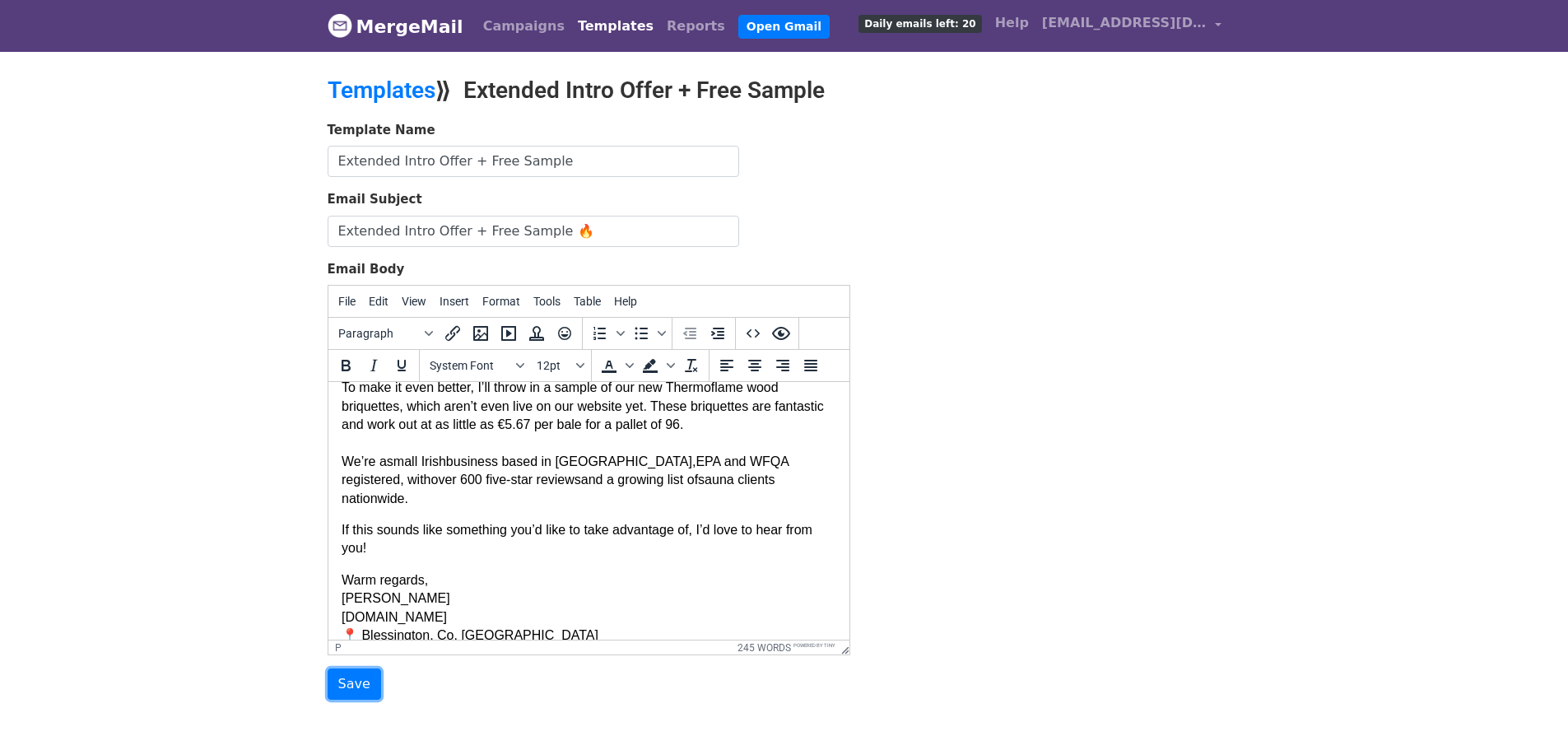
click at [359, 682] on input "Save" at bounding box center [354, 684] width 54 height 32
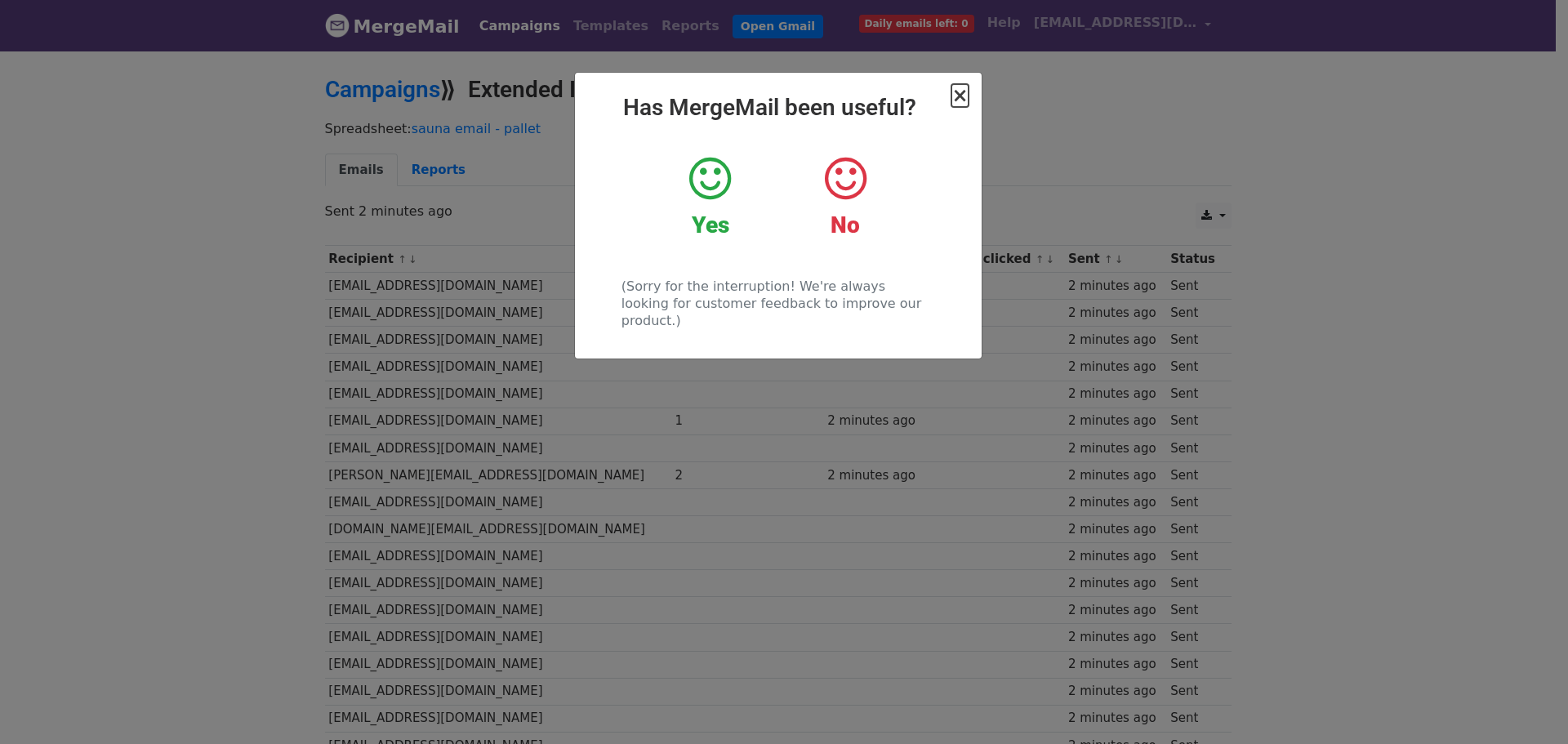
click at [954, 99] on span "×" at bounding box center [960, 95] width 17 height 23
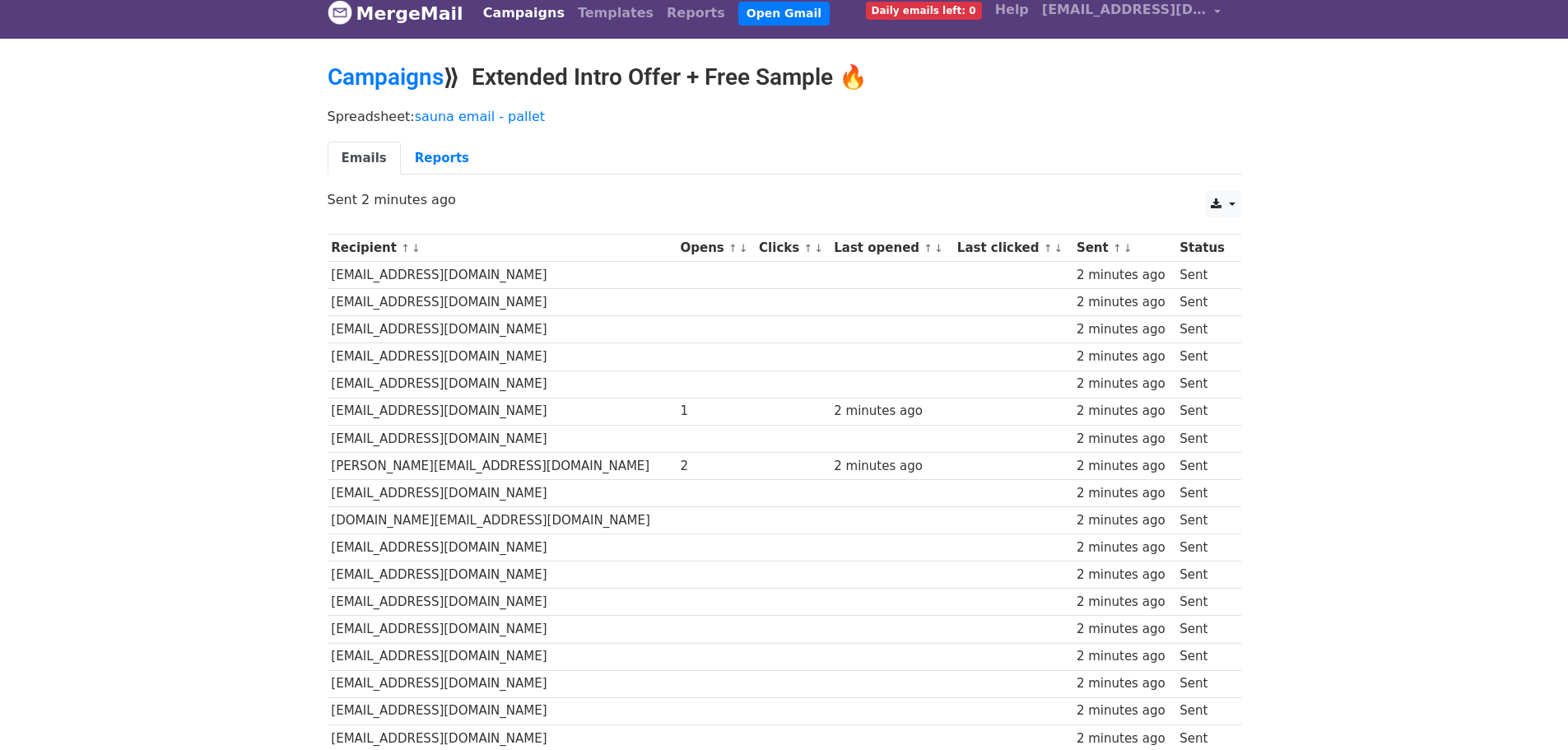
scroll to position [215, 0]
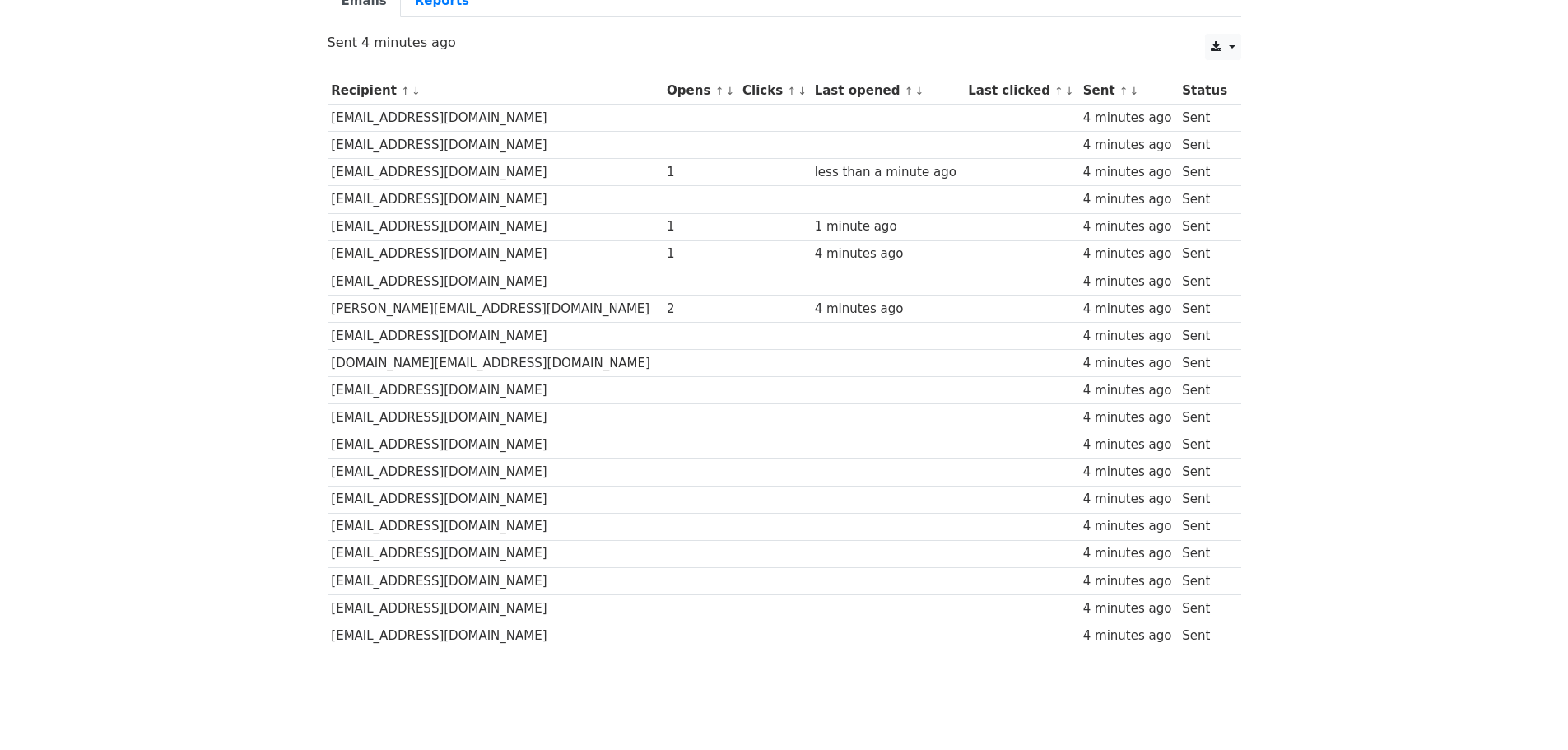
scroll to position [215, 0]
